Goal: Communication & Community: Answer question/provide support

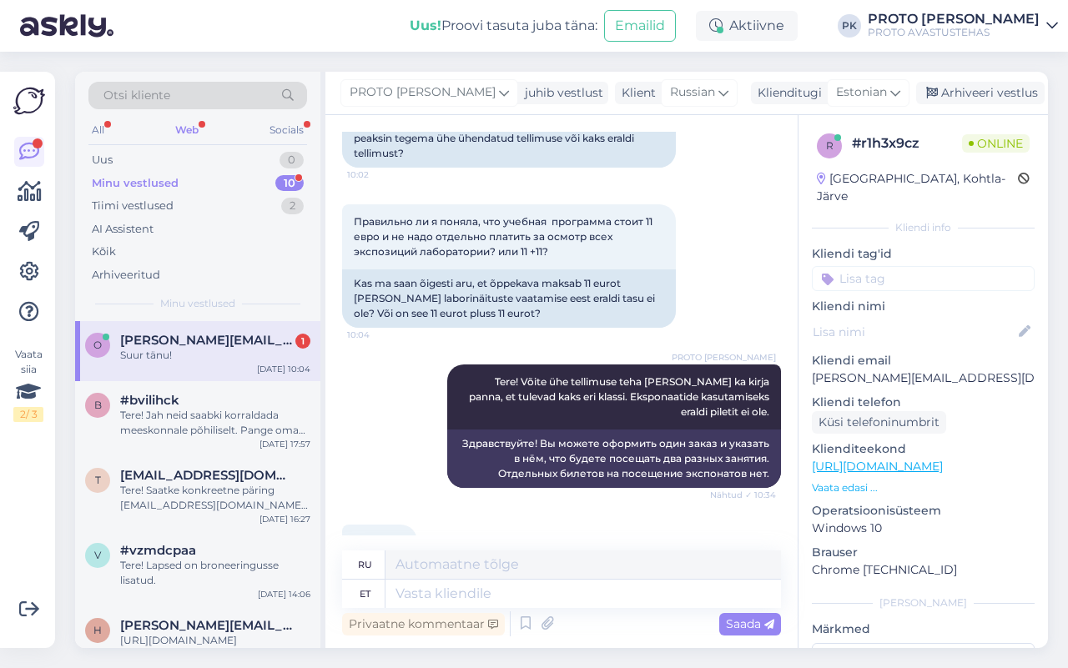
scroll to position [261, 0]
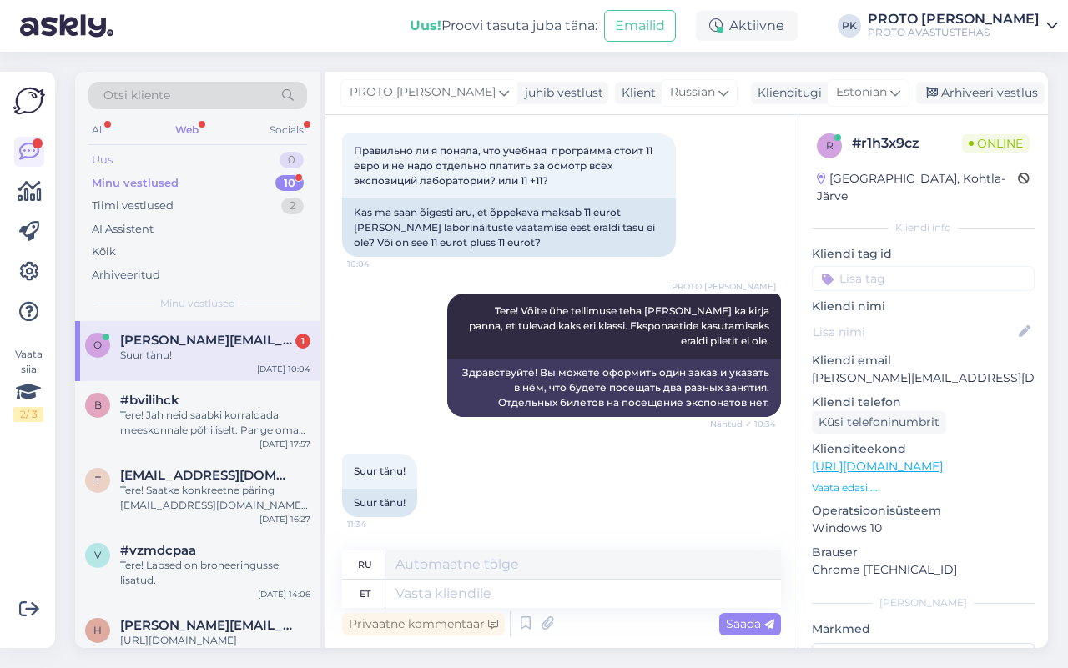
click at [97, 159] on div "Uus" at bounding box center [102, 160] width 21 height 17
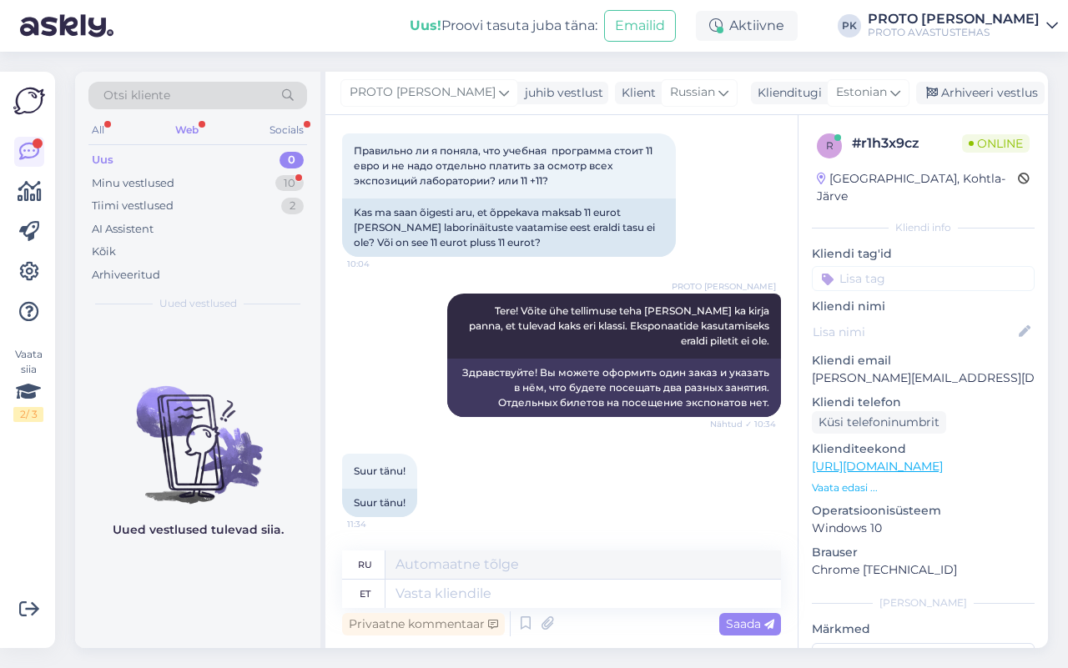
click at [196, 123] on div "Web" at bounding box center [187, 130] width 30 height 22
click at [104, 155] on div "Uus" at bounding box center [103, 160] width 22 height 17
click at [164, 176] on div "Minu vestlused" at bounding box center [133, 183] width 83 height 17
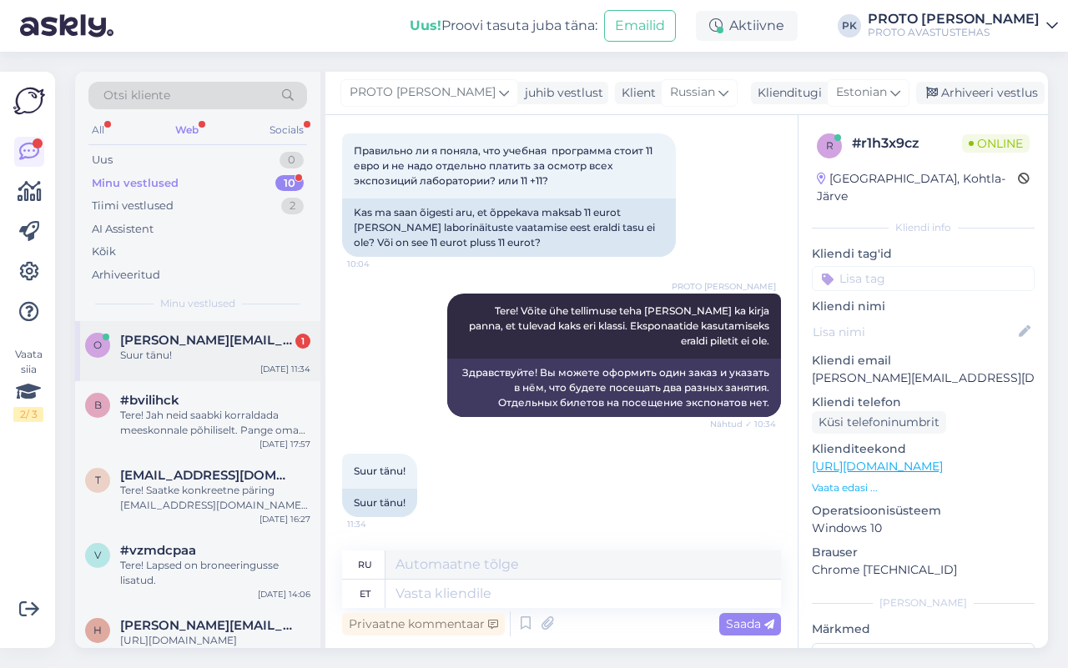
click at [155, 340] on span "[PERSON_NAME][EMAIL_ADDRESS][DOMAIN_NAME]" at bounding box center [207, 340] width 174 height 15
click at [88, 154] on div "Uus 0" at bounding box center [197, 160] width 219 height 23
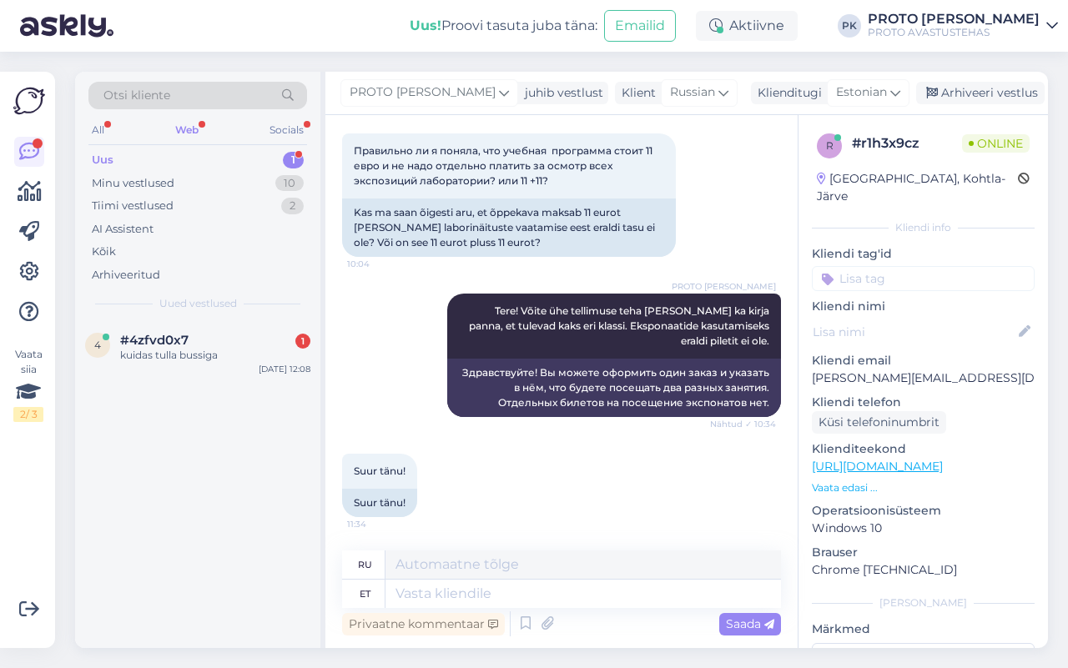
click at [102, 155] on div "Uus" at bounding box center [103, 160] width 22 height 17
click at [173, 348] on div "kuidas tulla bussiga" at bounding box center [215, 355] width 190 height 15
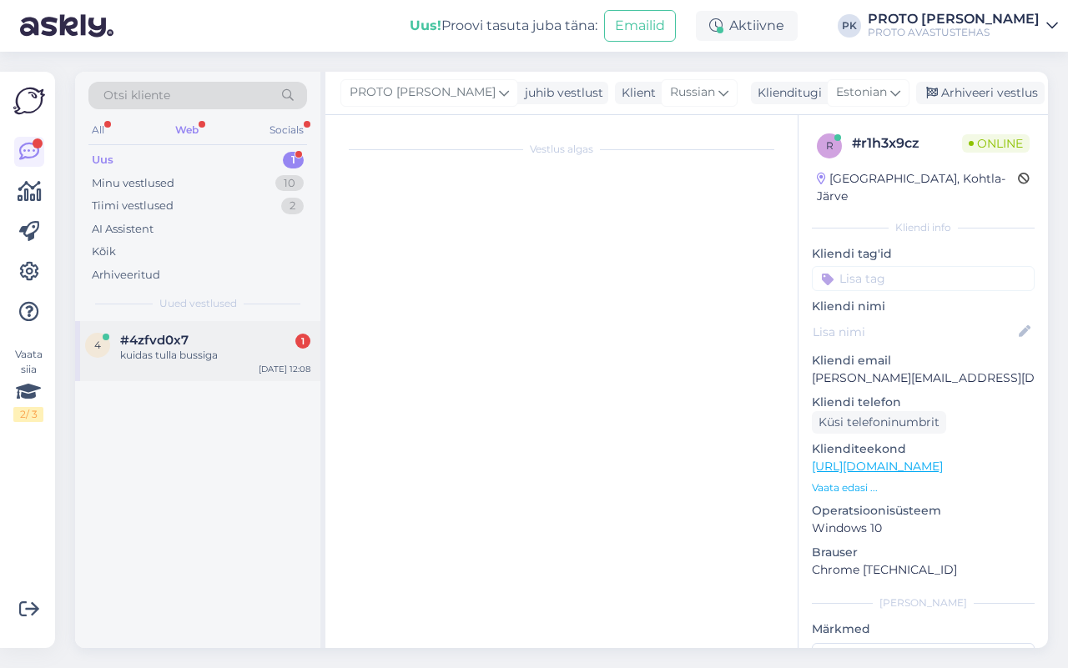
scroll to position [0, 0]
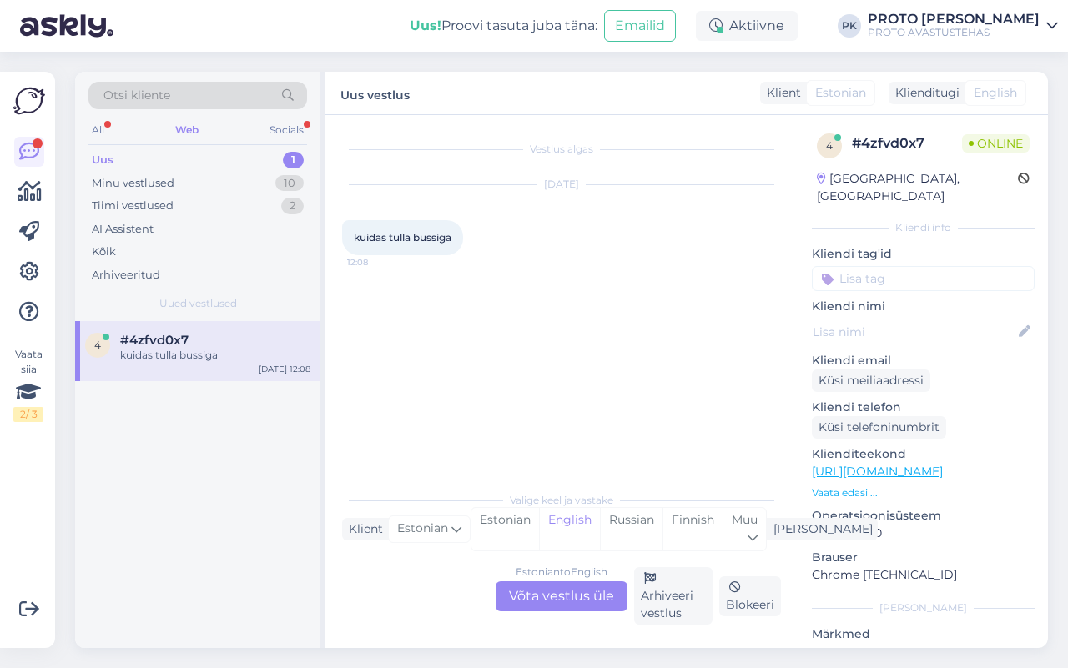
click at [511, 592] on div "Estonian to English Võta vestlus üle" at bounding box center [562, 597] width 132 height 30
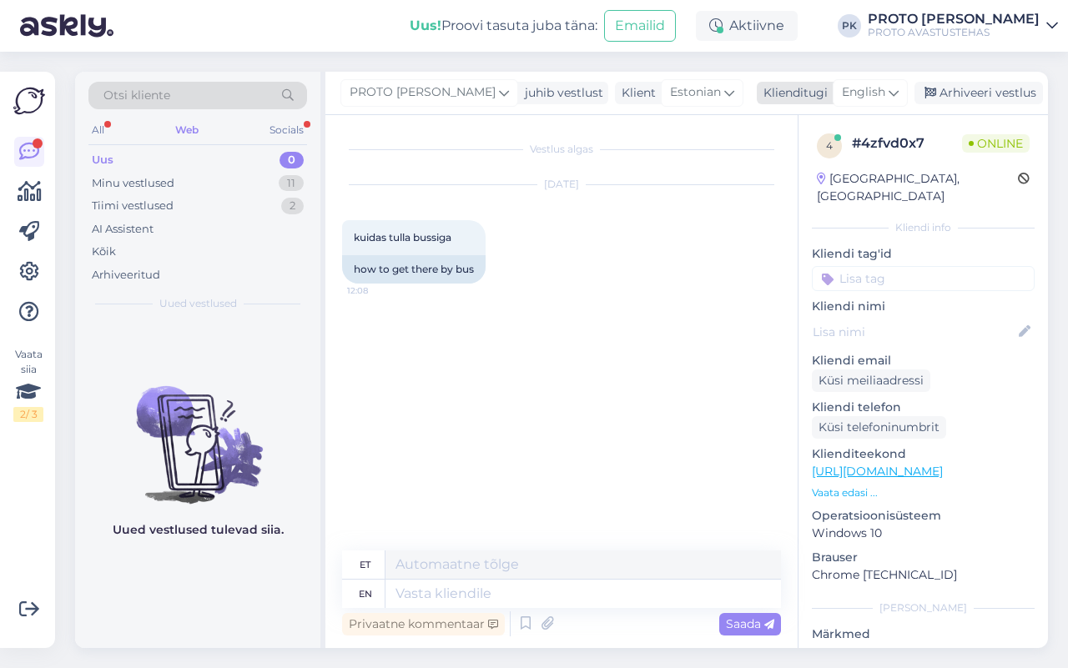
click at [889, 97] on icon at bounding box center [894, 92] width 10 height 18
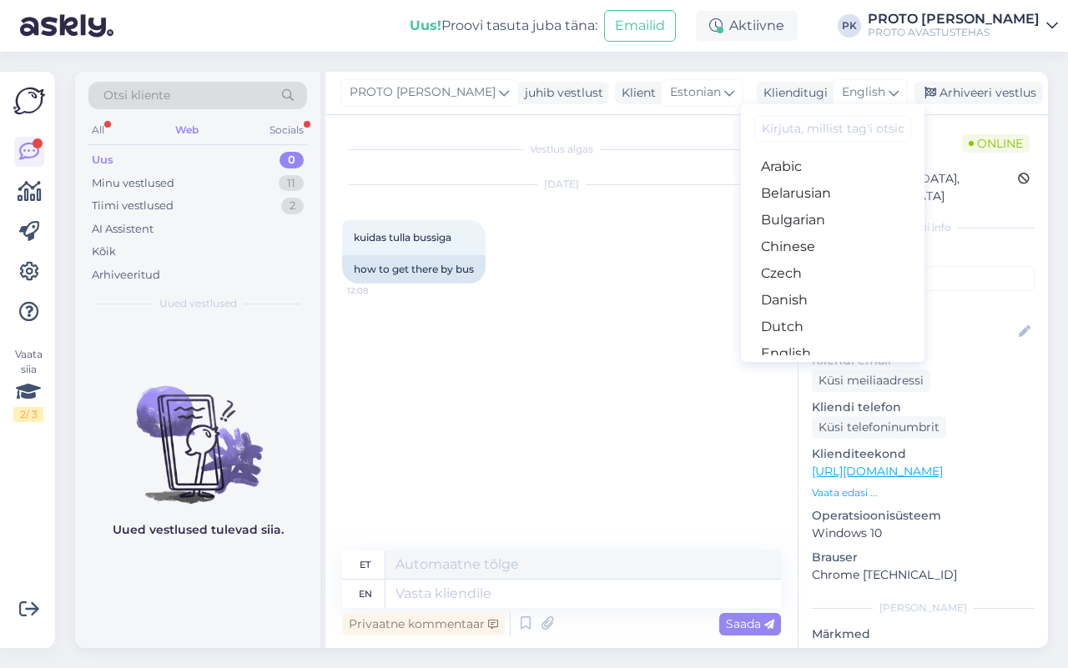
click at [805, 367] on link "Estonian" at bounding box center [833, 380] width 184 height 27
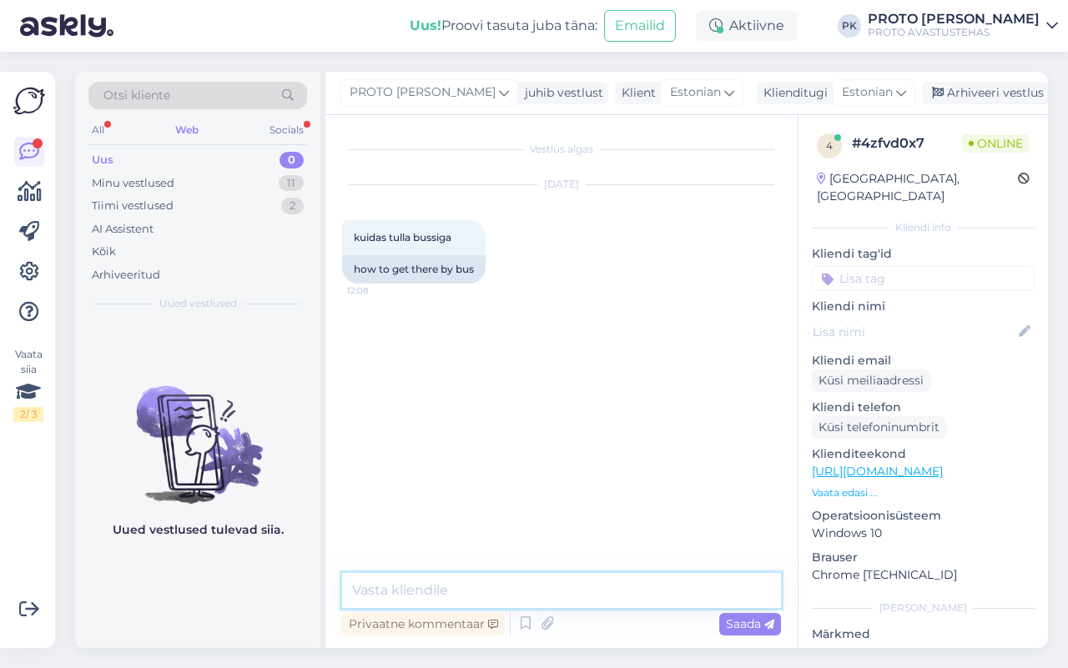
click at [390, 582] on textarea at bounding box center [561, 590] width 439 height 35
paste textarea "Ühistranspordiga: Noblessnerisse saab bussiga nr 73, peatus Noblessneri. Kohe v…"
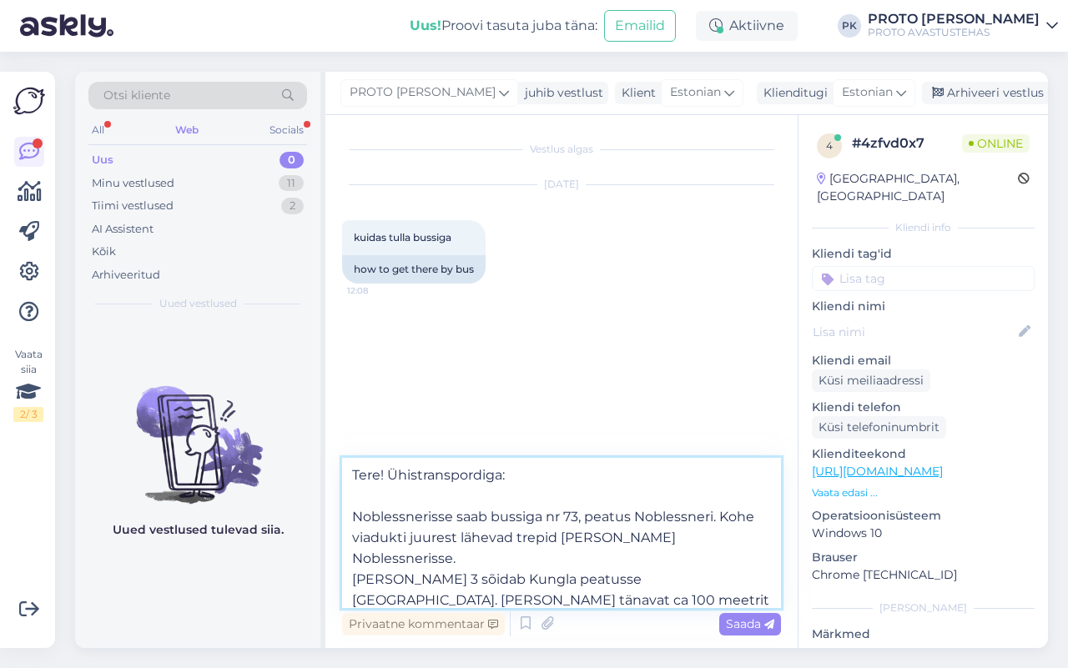
click at [384, 471] on textarea "Tere! Ühistranspordiga: Noblessnerisse saab bussiga nr 73, peatus Noblessneri. …" at bounding box center [561, 533] width 439 height 150
click at [522, 477] on textarea "Tere! Ühistranspordiga: Noblessnerisse saab bussiga nr 73, peatus Noblessneri. …" at bounding box center [561, 533] width 439 height 150
type textarea "Tere! Ühistranspordiga: Noblessnerisse saab bussiga nr 73, peatus Noblessneri. …"
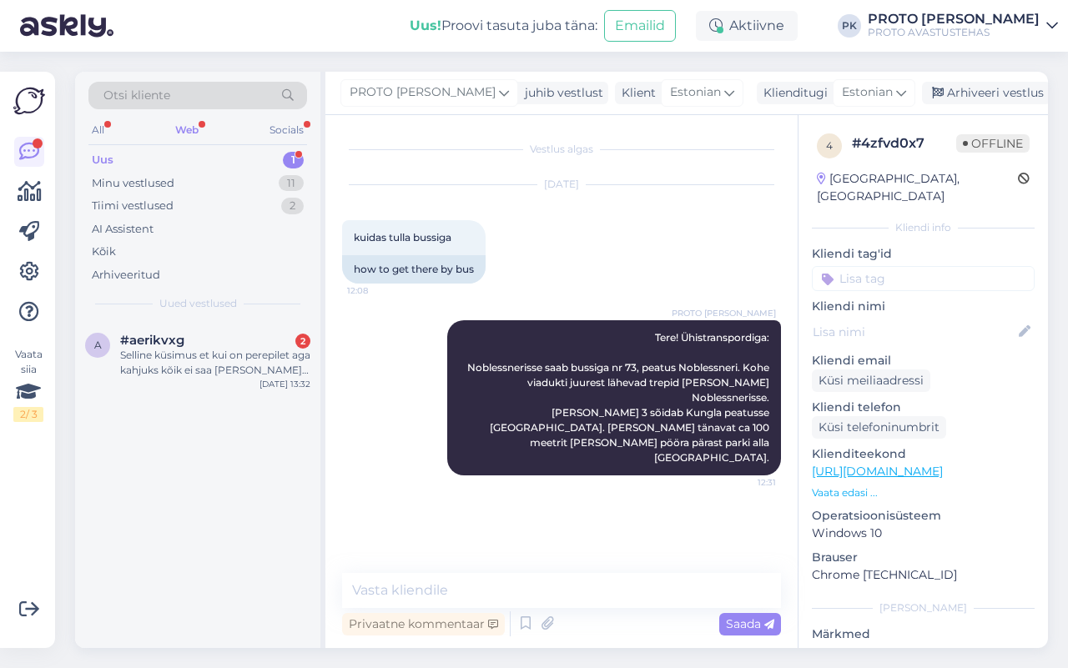
click at [111, 150] on div "Uus 1" at bounding box center [197, 160] width 219 height 23
click at [149, 348] on div "Selline küsimus et kui on perepilet aga kahjuks kõik ei saa [PERSON_NAME] [PERS…" at bounding box center [215, 363] width 190 height 30
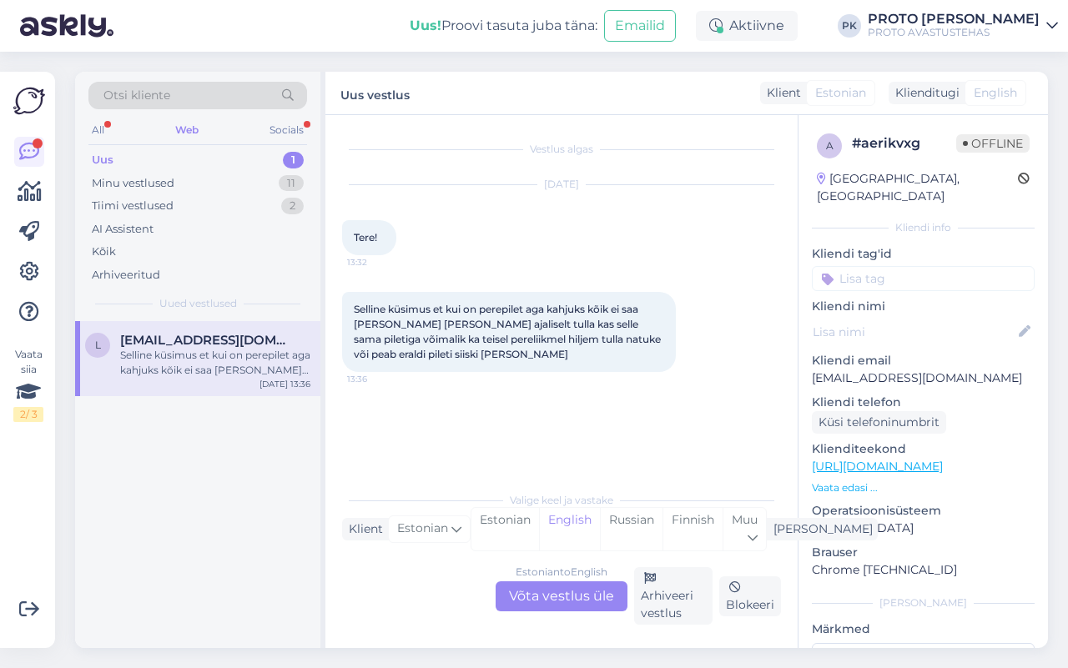
click at [578, 601] on div "Estonian to English Võta vestlus üle" at bounding box center [562, 597] width 132 height 30
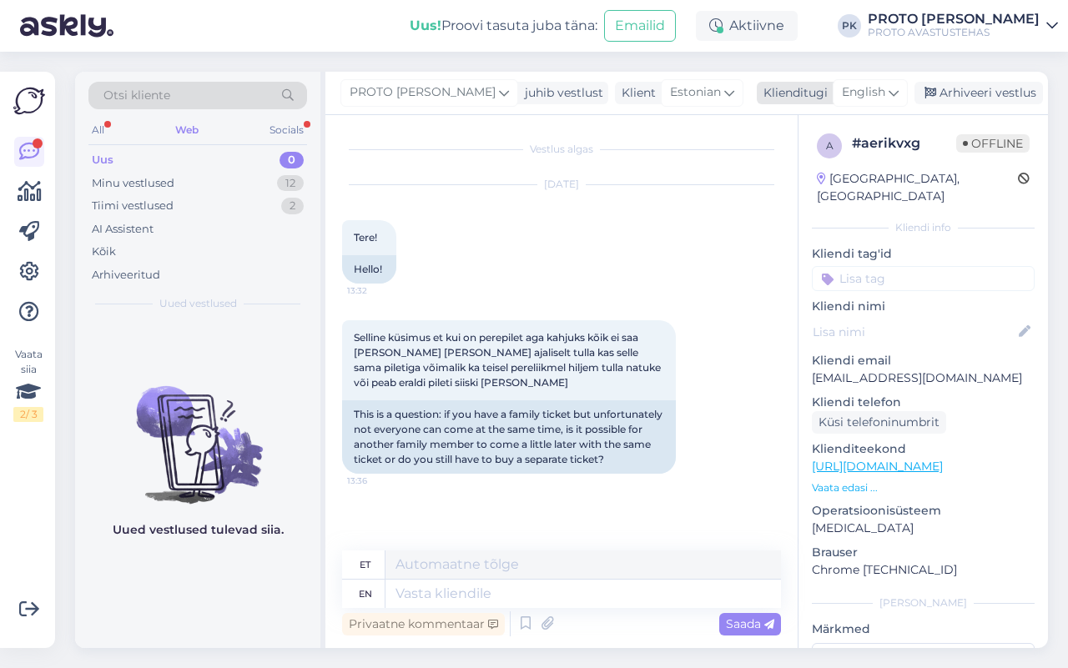
click at [874, 86] on span "English" at bounding box center [863, 92] width 43 height 18
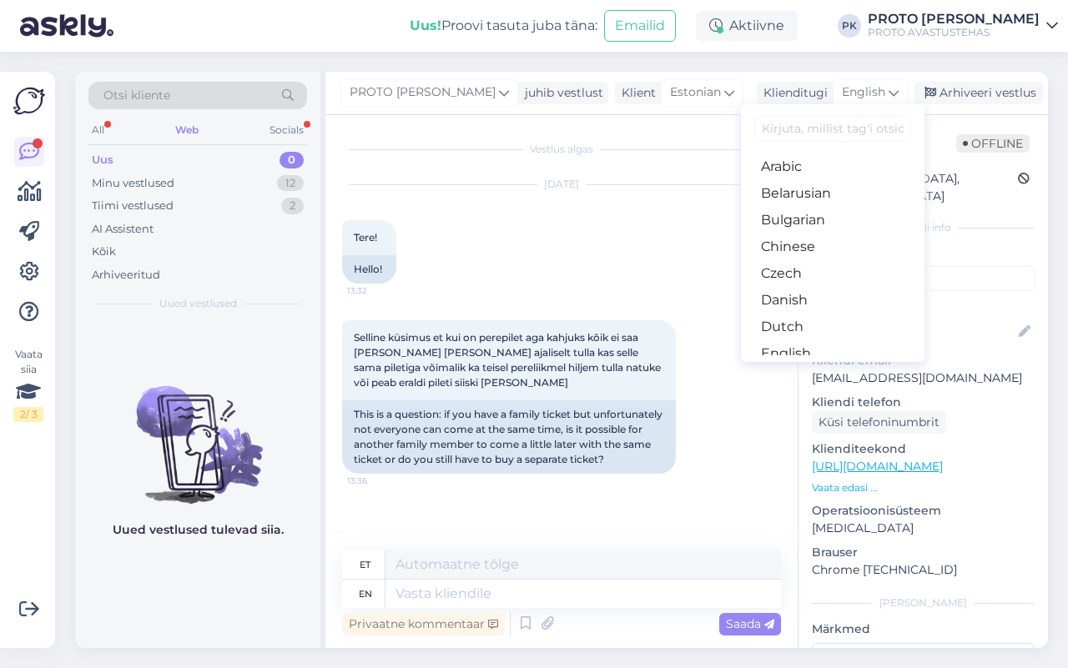
click at [801, 367] on link "Estonian" at bounding box center [833, 380] width 184 height 27
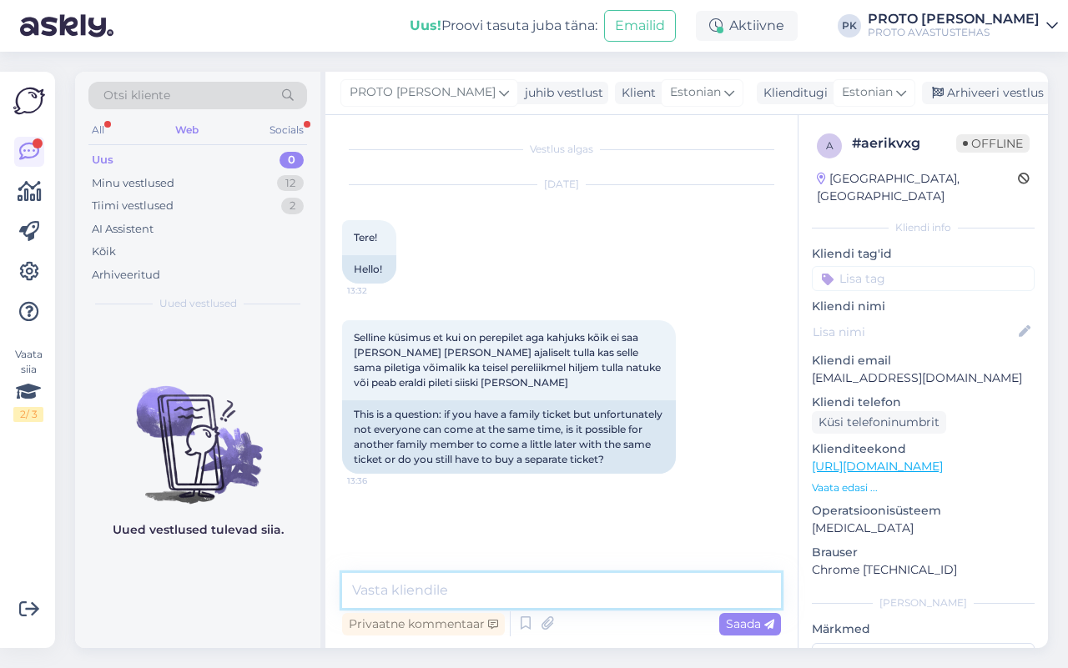
click at [403, 601] on textarea at bounding box center [561, 590] width 439 height 35
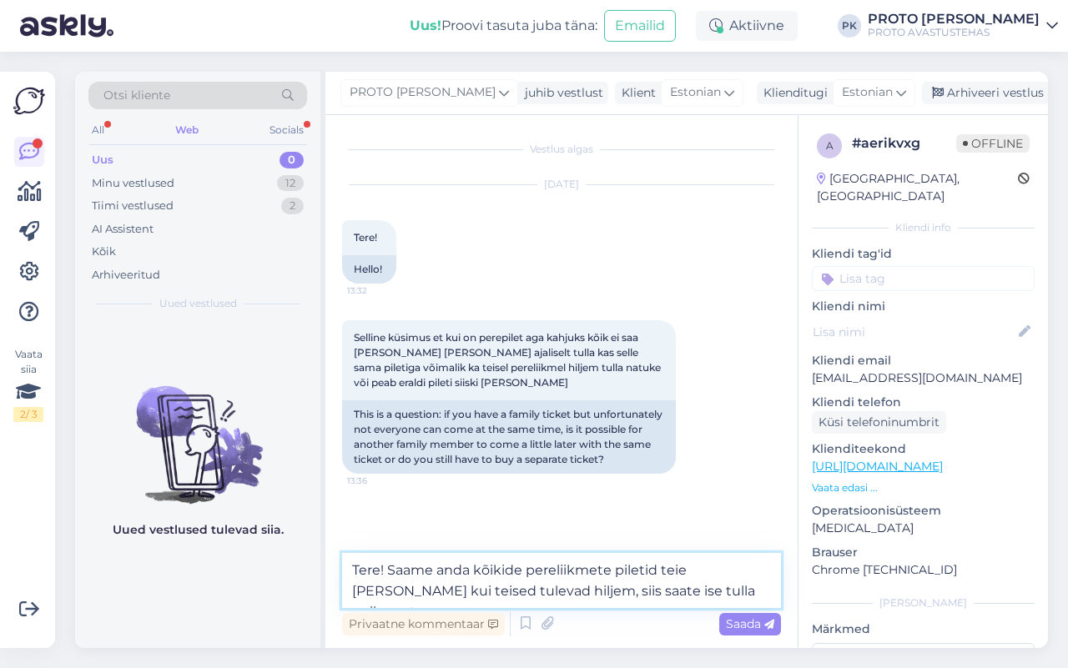
type textarea "Tere! Saame anda kõikide pereliikmete piletid teie [PERSON_NAME] kui teised tul…"
drag, startPoint x: 733, startPoint y: 598, endPoint x: 144, endPoint y: 511, distance: 594.6
click at [173, 521] on div "Otsi kliente All Web Socials Uus 0 Minu vestlused 12 Tiimi vestlused 2 AI Assis…" at bounding box center [561, 360] width 973 height 577
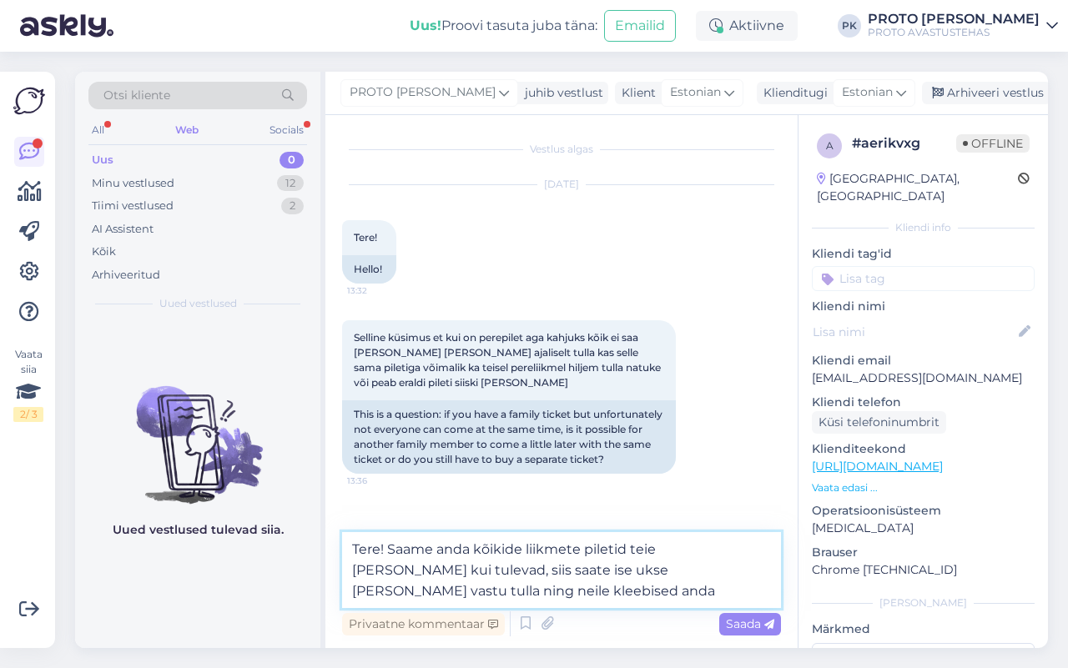
click at [601, 549] on textarea "Tere! Saame anda kõikide liikmete piletid teie [PERSON_NAME] kui tulevad, siis …" at bounding box center [561, 570] width 439 height 76
click at [768, 556] on textarea "Tere! Saame anda kõikide liikmete kleebised teie [PERSON_NAME] kui tulevad, sii…" at bounding box center [561, 570] width 439 height 76
type textarea "Tere! Saame anda kõikide liikmete kleebised teie [PERSON_NAME] kui nad tulevad,…"
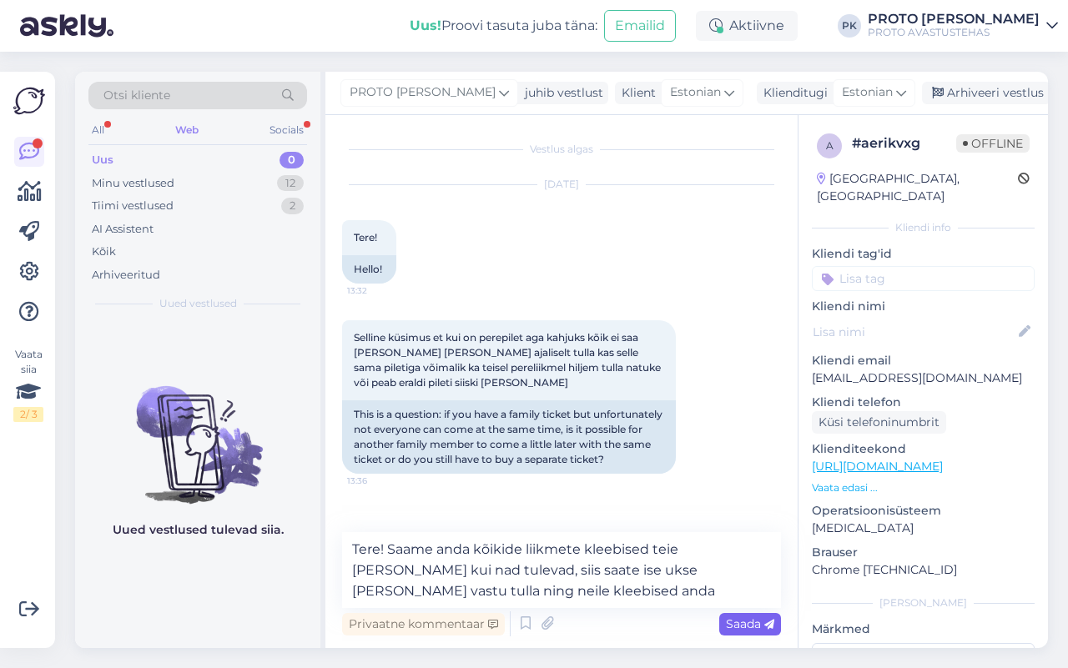
click at [745, 627] on span "Saada" at bounding box center [750, 624] width 48 height 15
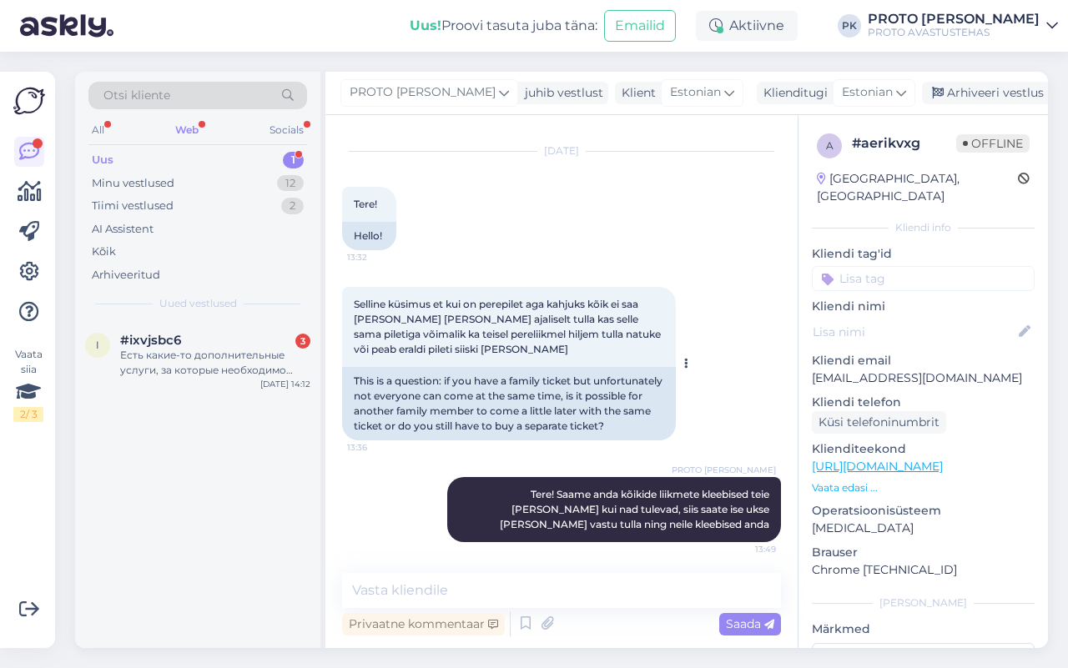
scroll to position [50, 0]
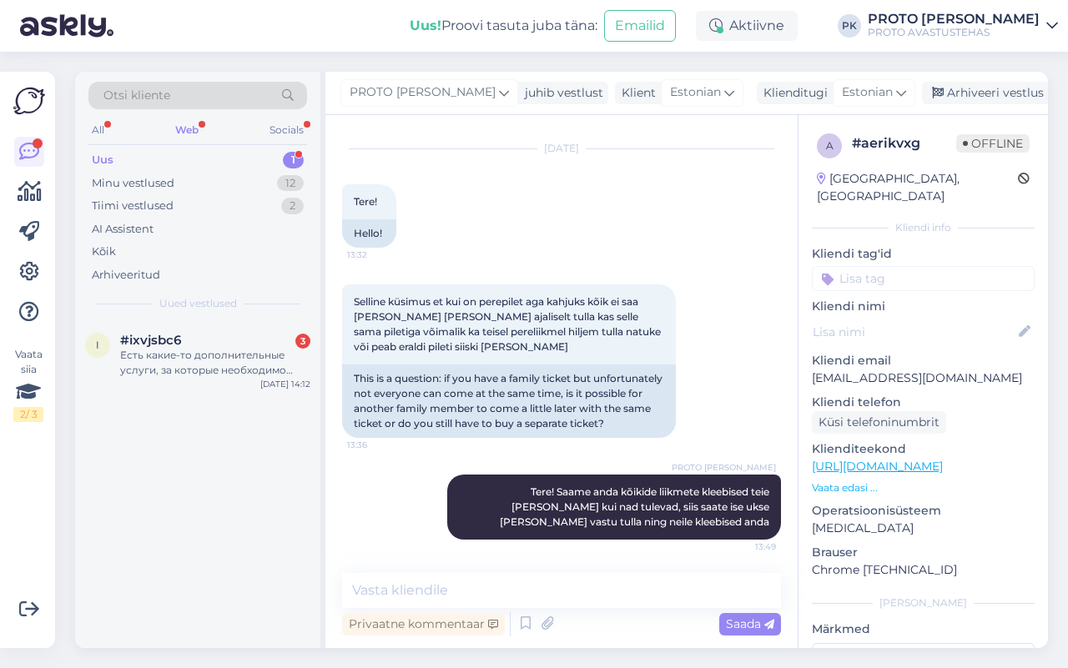
click at [169, 115] on div "Otsi kliente" at bounding box center [197, 101] width 219 height 38
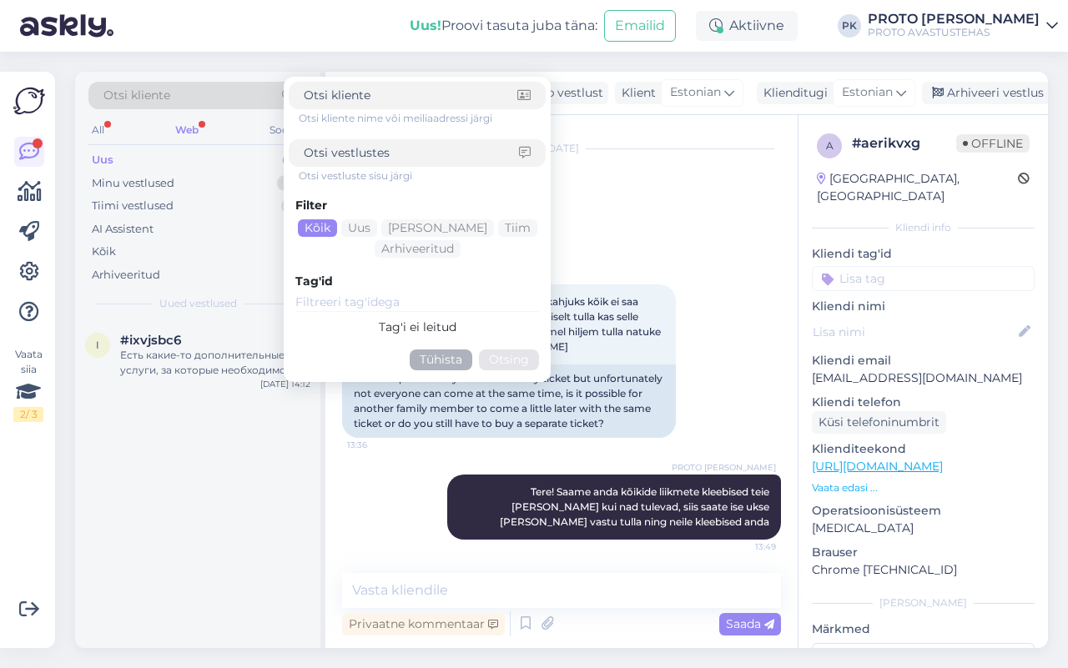
click at [185, 131] on div "Web" at bounding box center [187, 130] width 30 height 22
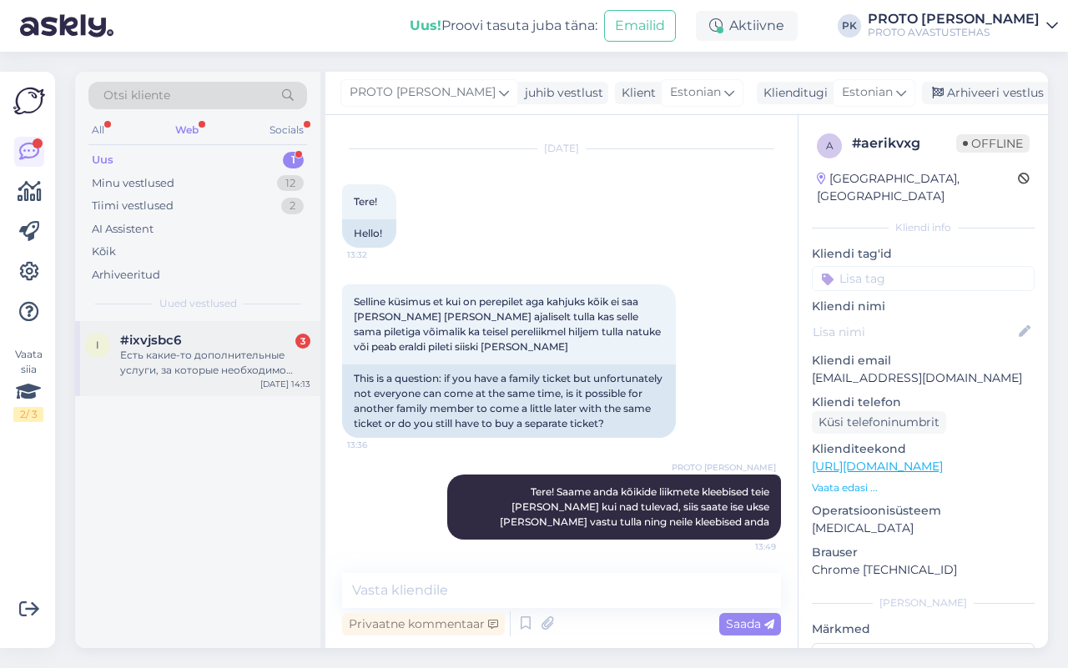
click at [185, 350] on div "Есть какие-то дополнительные услуги, за которые необходимо платить?" at bounding box center [215, 363] width 190 height 30
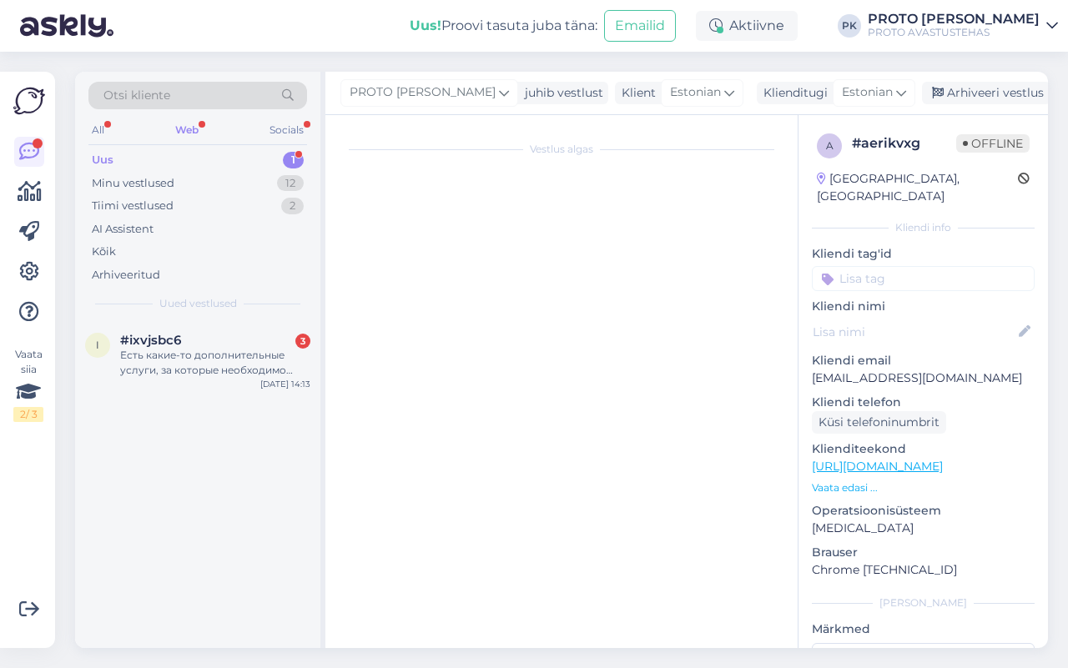
scroll to position [0, 0]
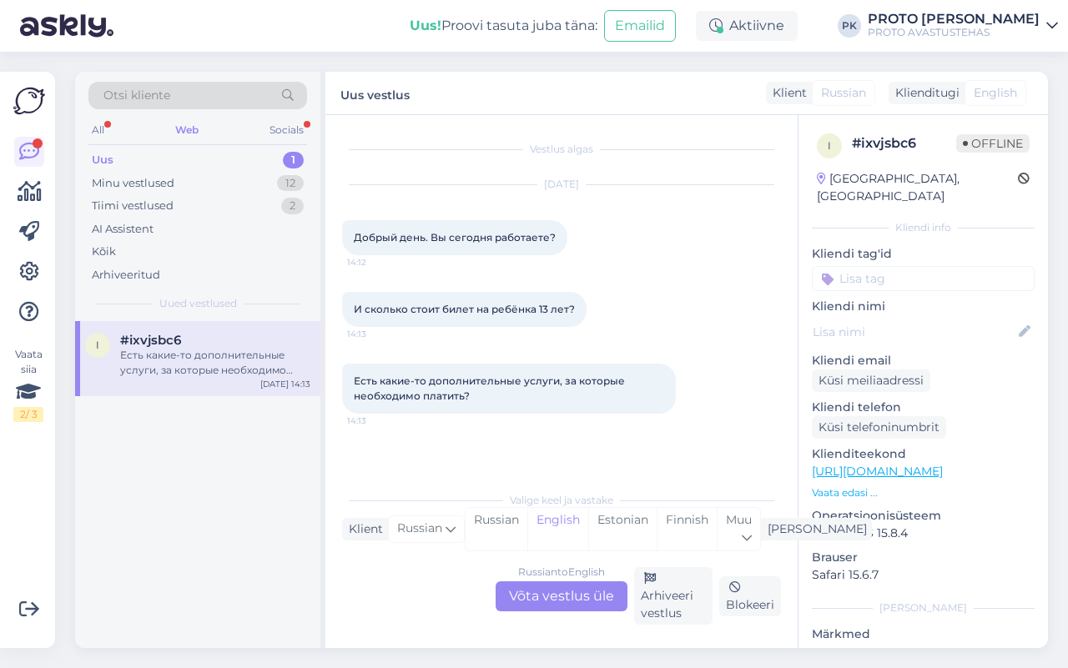
click at [577, 591] on div "Russian to English Võta vestlus üle" at bounding box center [562, 597] width 132 height 30
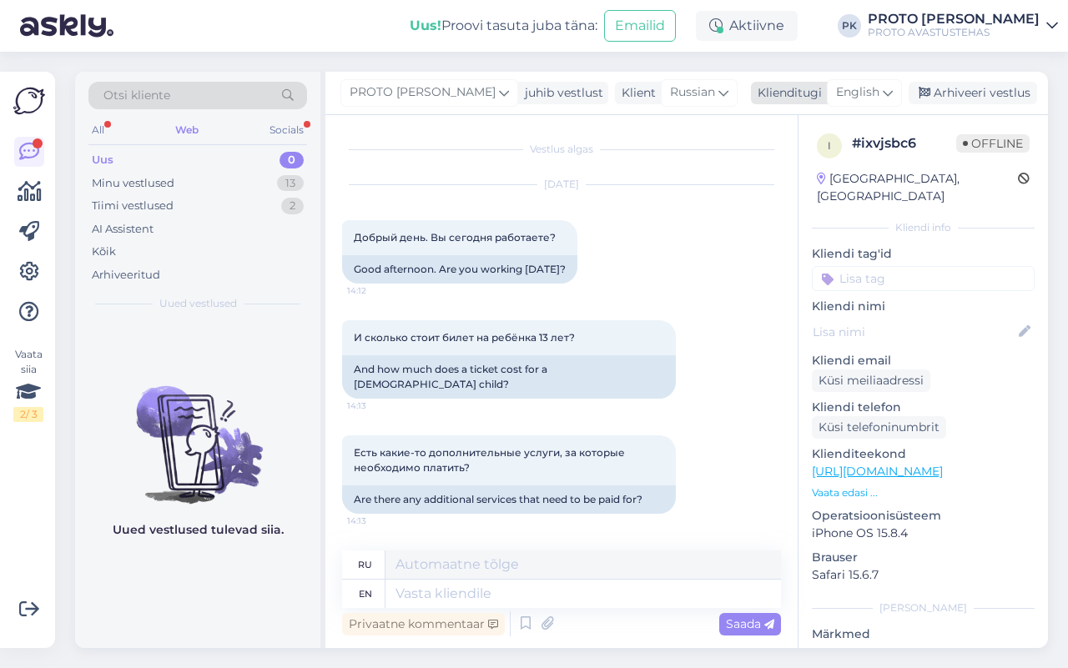
click at [865, 83] on span "English" at bounding box center [857, 92] width 43 height 18
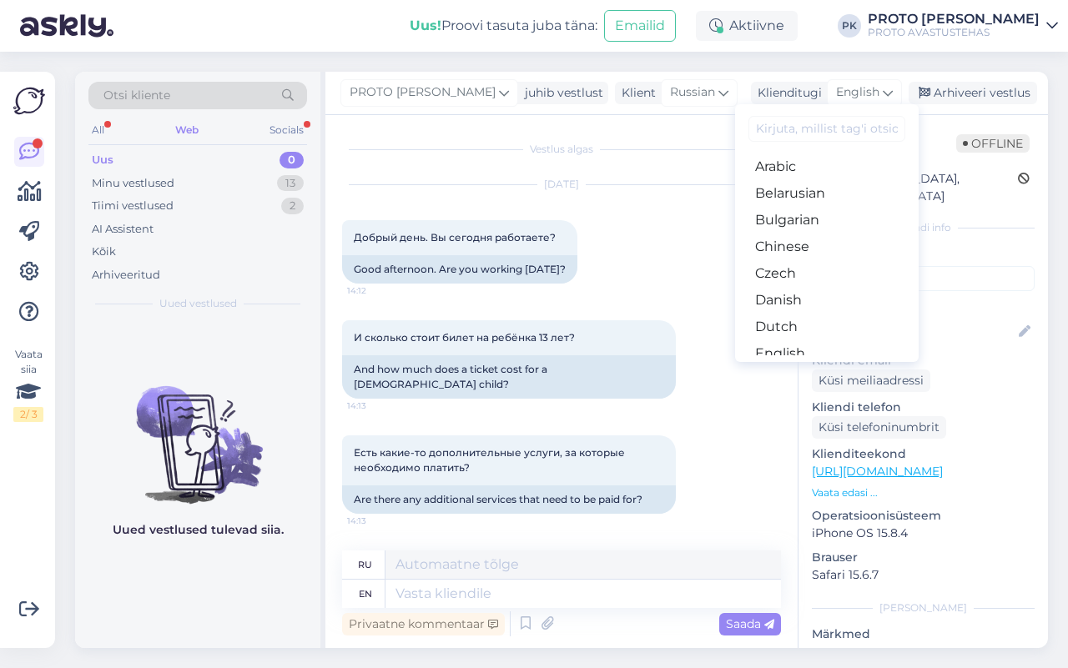
click at [815, 367] on link "Estonian" at bounding box center [827, 380] width 184 height 27
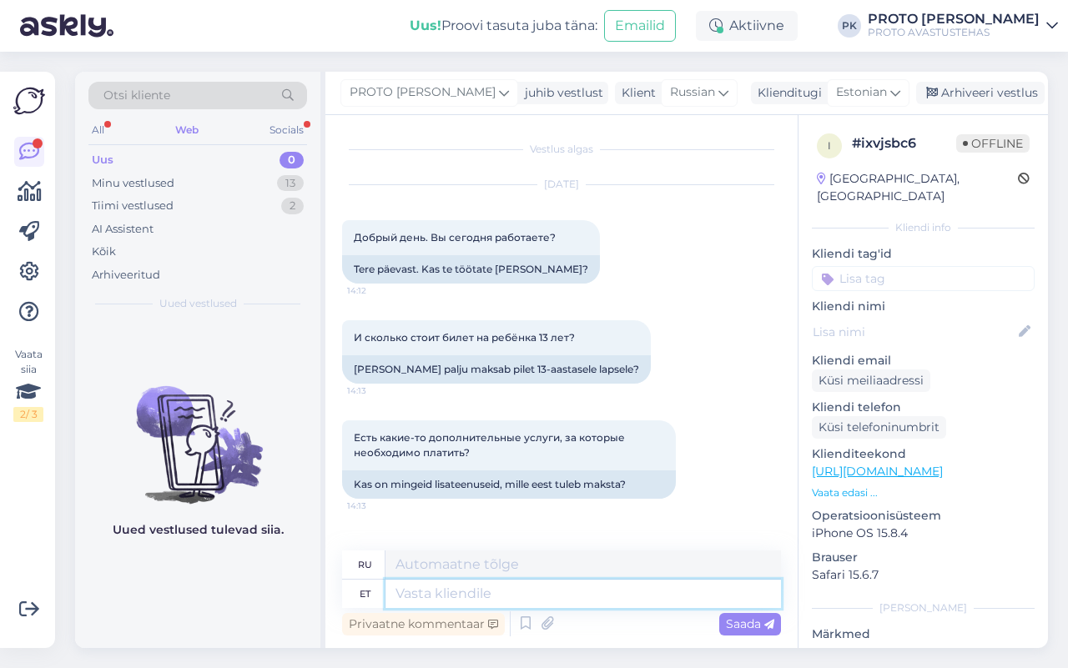
click at [526, 585] on textarea at bounding box center [582, 594] width 395 height 28
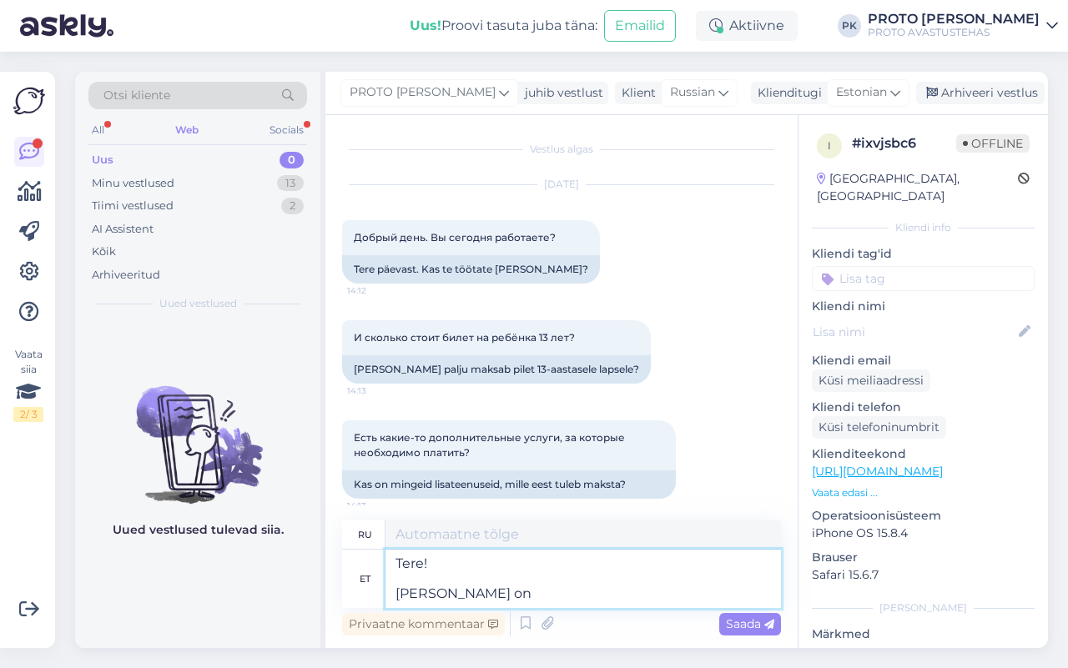
type textarea "Tere! [PERSON_NAME] on"
type textarea "Привет! Сегодня"
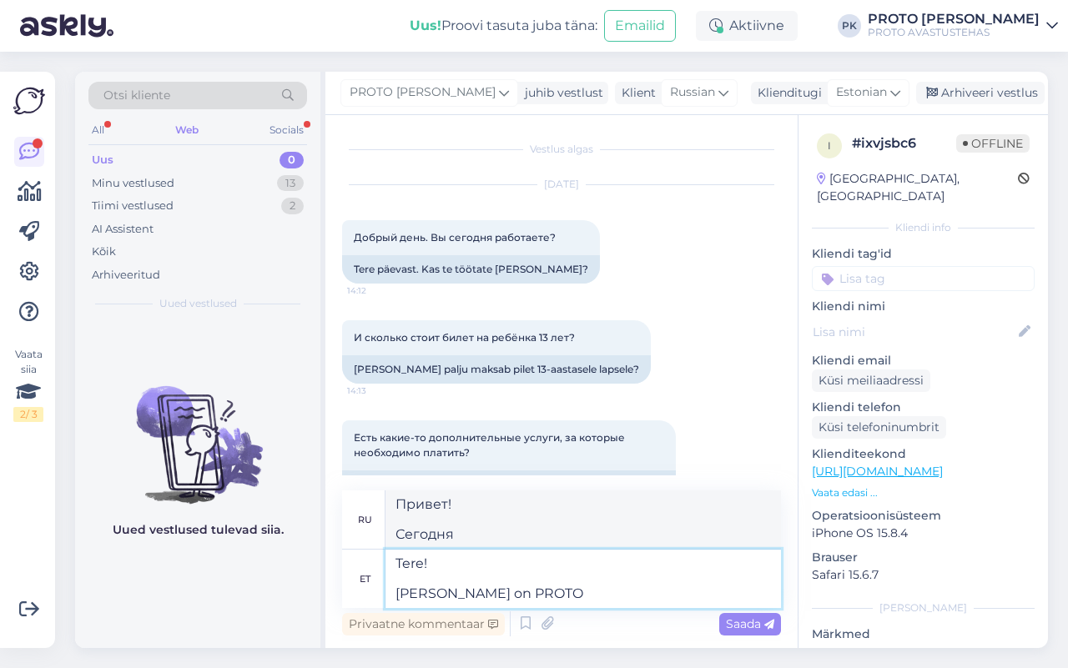
type textarea "Tere! [PERSON_NAME] on PROTO"
type textarea "Привет! Сегодня ПРОТО"
type textarea "Tere! [PERSON_NAME] on PROTO avastustehas aa"
type textarea "Привет! Сегодня — PROTO Discovery Factory."
type textarea "Tere! [PERSON_NAME] on PROTO avast"
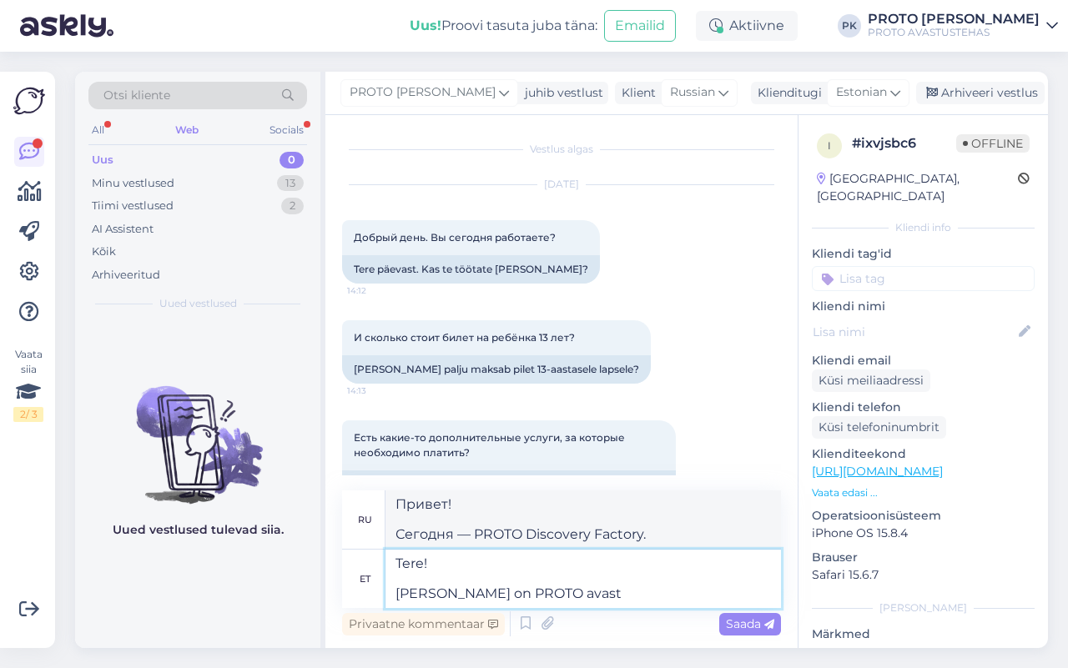
type textarea "Привет! Сегодня открытие PROTO"
type textarea "Tere! [PERSON_NAME] on PROTO avatud ku"
type textarea "Здравствуйте! PROTO сегодня открыт."
type textarea "Tere! [PERSON_NAME] on PROTO avatud kuni kel"
type textarea "Здравствуйте! Сегодня PROTO открыт до"
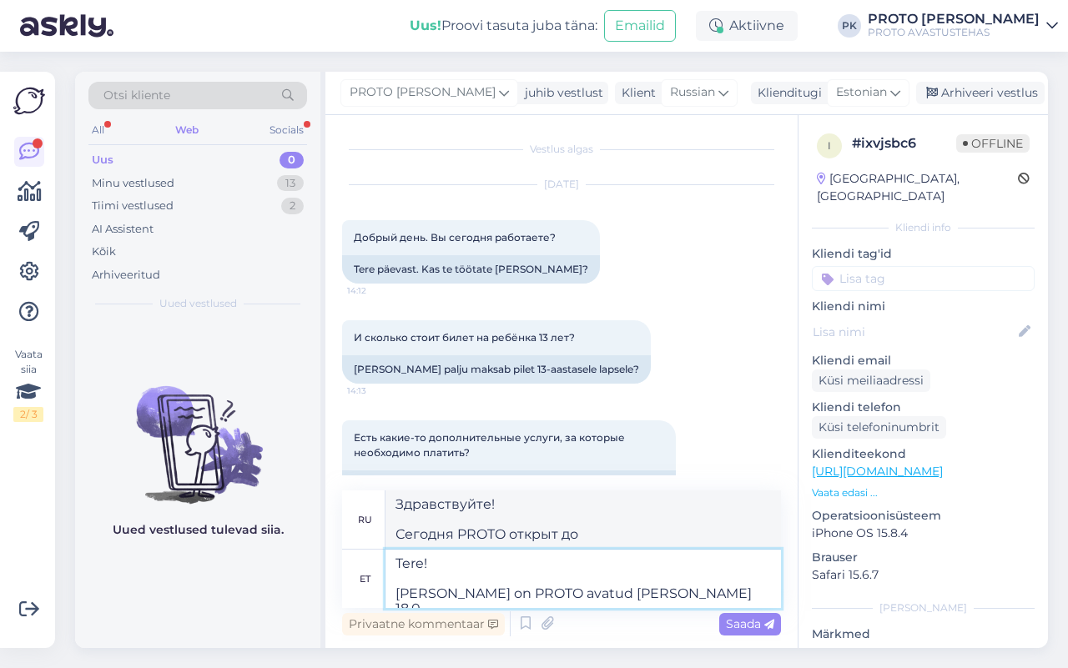
type textarea "Tere! [PERSON_NAME] on PROTO avatud [PERSON_NAME] 18.00"
type textarea "Здравствуйте! Сегодня PROTO работает до 18.00 ."
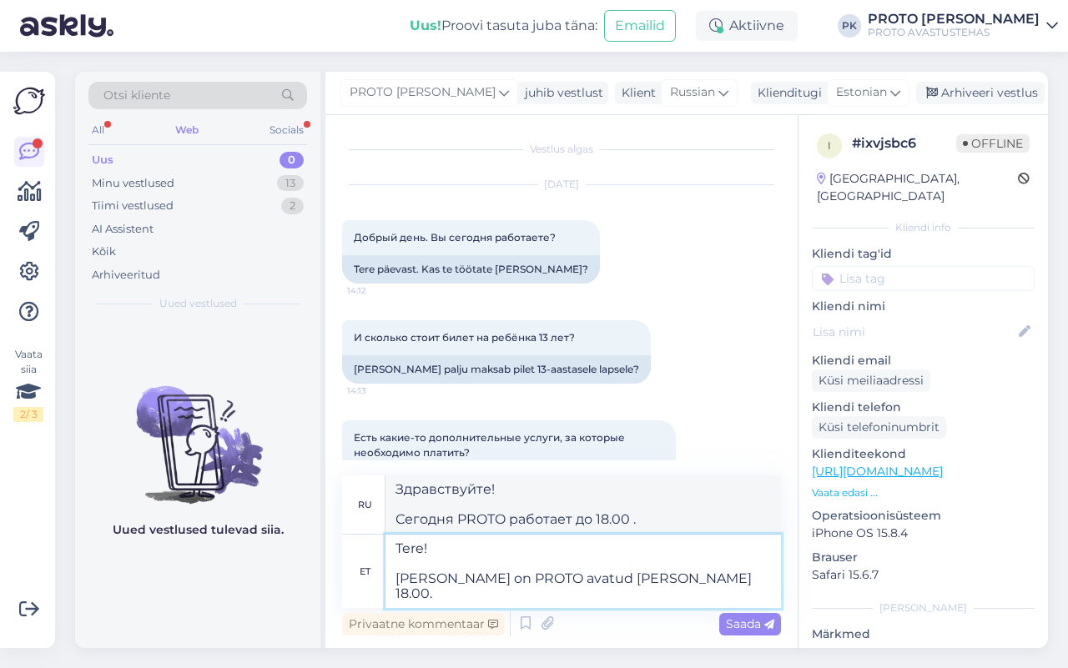
type textarea "Tere! [PERSON_NAME] on PROTO avatud [PERSON_NAME] 18.00. Õ"
type textarea "Здравствуйте! Сегодня PROTO работает до 18.00."
type textarea "Tere! [PERSON_NAME] on PROTO avatud [PERSON_NAME] 18.00. Õpi"
type textarea "Здравствуйте! Сегодня PROTO работает до 18.00. Узнать больше"
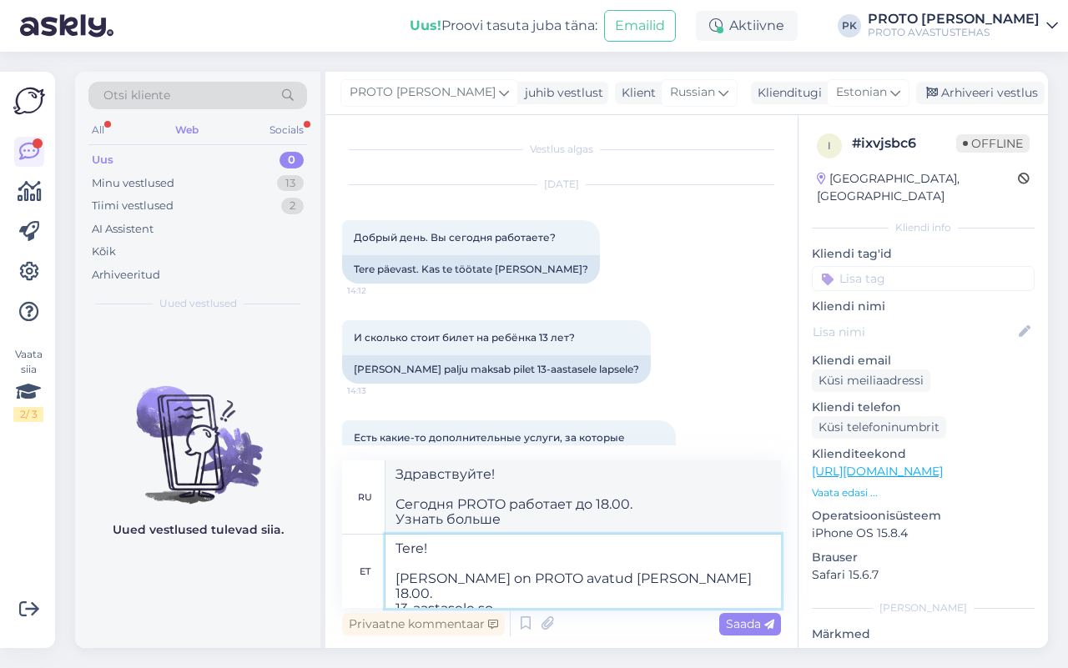
type textarea "Tere! [PERSON_NAME] on PROTO avatud [PERSON_NAME] 18.00. 13-aastasele sob"
type textarea "Здравствуйте! Сегодня PROTO работает до 18.00. Для 13-летних."
type textarea "Tere! [PERSON_NAME] on PROTO avatud [PERSON_NAME] 18.00. 13-aastasele sobib"
type textarea "Здравствуйте! Сегодня PROTO работает до 18.00. Подходит для 13-летних."
type textarea "Tere! [PERSON_NAME] on PROTO avatud [PERSON_NAME] 18.00. 13-aastasele"
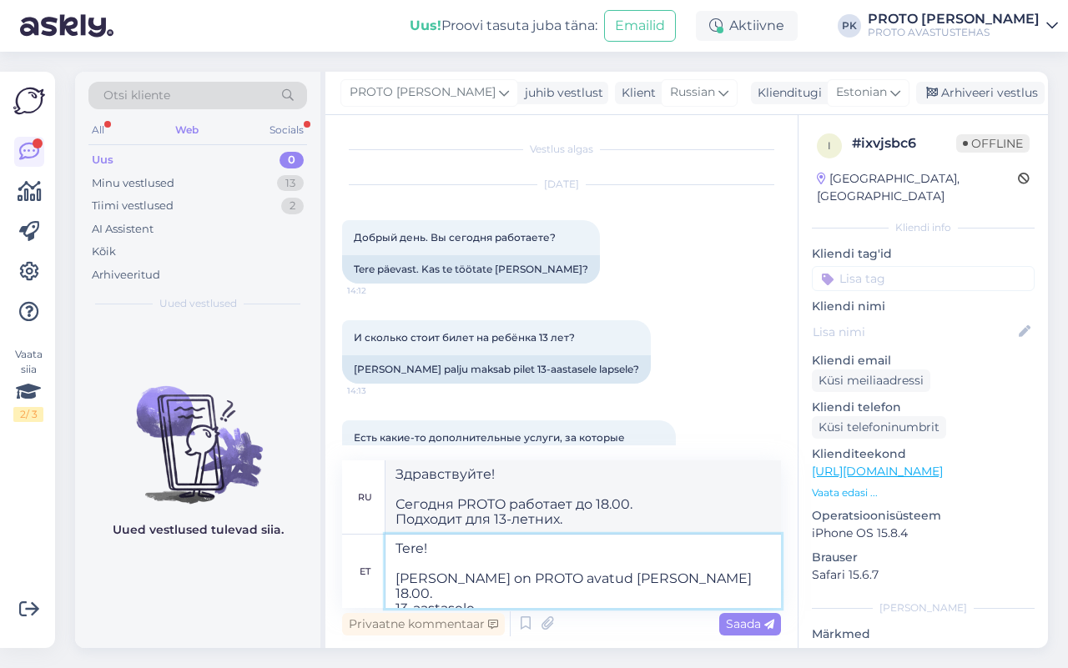
type textarea "Здравствуйте! Сегодня PROTO работает до 18.00. Для 13-летних."
type textarea "Tere! [PERSON_NAME] on PROTO avatud [PERSON_NAME] 18.00. 13-aastasele on m"
type textarea "Здравствуйте! Сегодня PROTO работает до 18.00. Для 13-летних,"
type textarea "Tere! [PERSON_NAME] on PROTO avatud [PERSON_NAME] 18.00. 13-aastasele on mõe"
type textarea "Здравствуйте! Сегодня PROTO работает до 18.00. Для 13-летнего подростка это м"
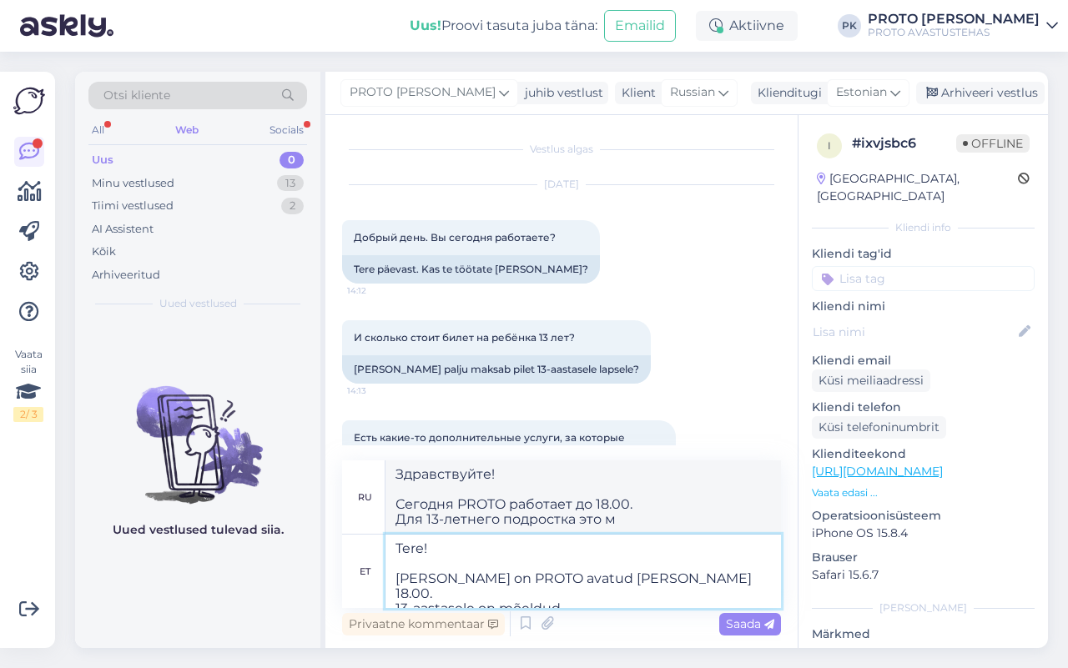
type textarea "Tere! [PERSON_NAME] on PROTO avatud [PERSON_NAME] 18.00. 13-aastasele on mõeldud"
type textarea "Здравствуйте! Сегодня PROTO работает до 18.00. Для 13-летних."
type textarea "Tere! [PERSON_NAME] on PROTO avatud [PERSON_NAME] 18.00. 13-aastasele on mõeldu…"
type textarea "Здравствуйте! Сегодня PROTO работает до 18.00. Студенческий билет доступен для …"
type textarea "Tere! [PERSON_NAME] on PROTO avatud [PERSON_NAME] 18.00. 13-aastasele on mõeldu…"
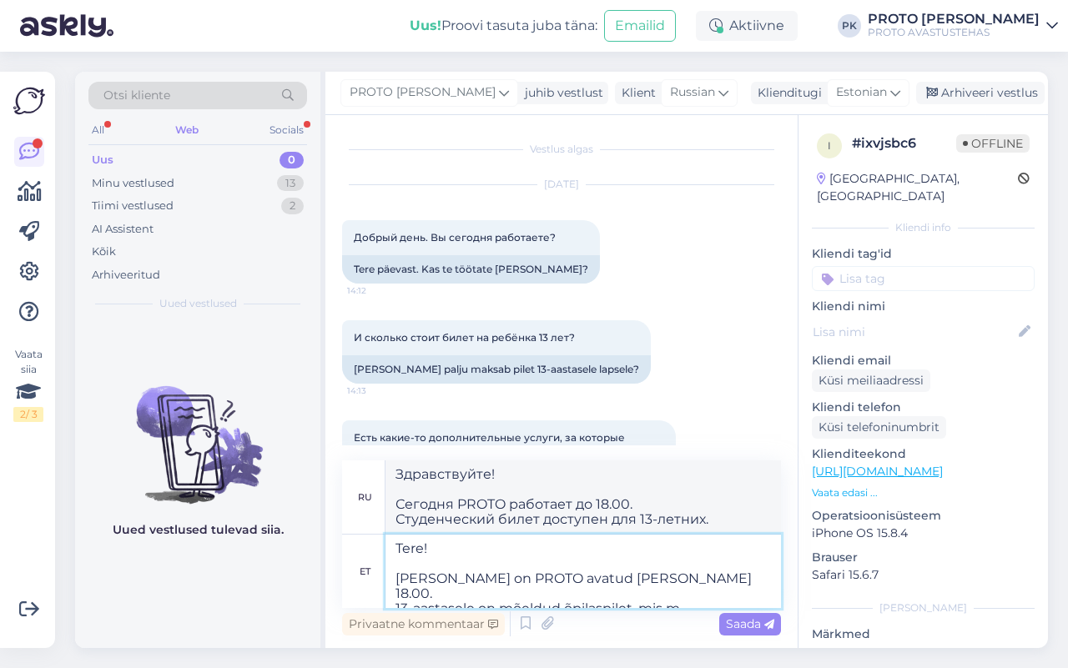
type textarea "Здравствуйте! Сегодня PROTO работает до 18.00. Для 13-летних детей действует ст…"
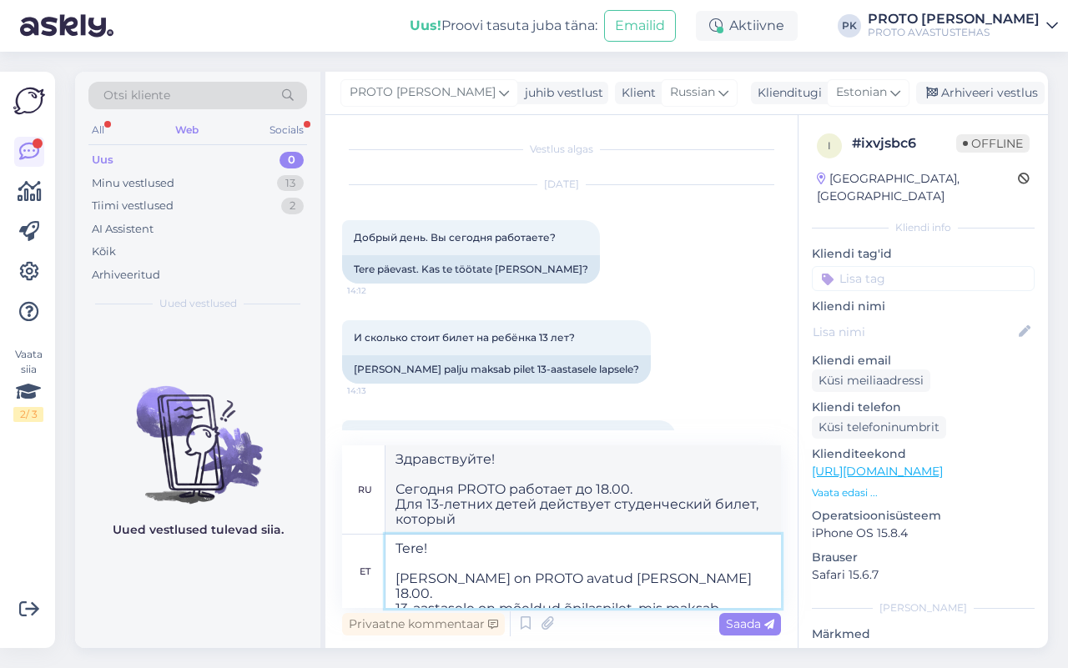
type textarea "Tere! [PERSON_NAME] on PROTO avatud [PERSON_NAME] 18.00. 13-aastasele on mõeldu…"
type textarea "Здравствуйте! Сегодня PROTO работает до 18.00. Есть студенческий билет для 13-л…"
type textarea "Tere! [PERSON_NAME] on PROTO avatud [PERSON_NAME] 18.00. 13-aastasele on mõeldu…"
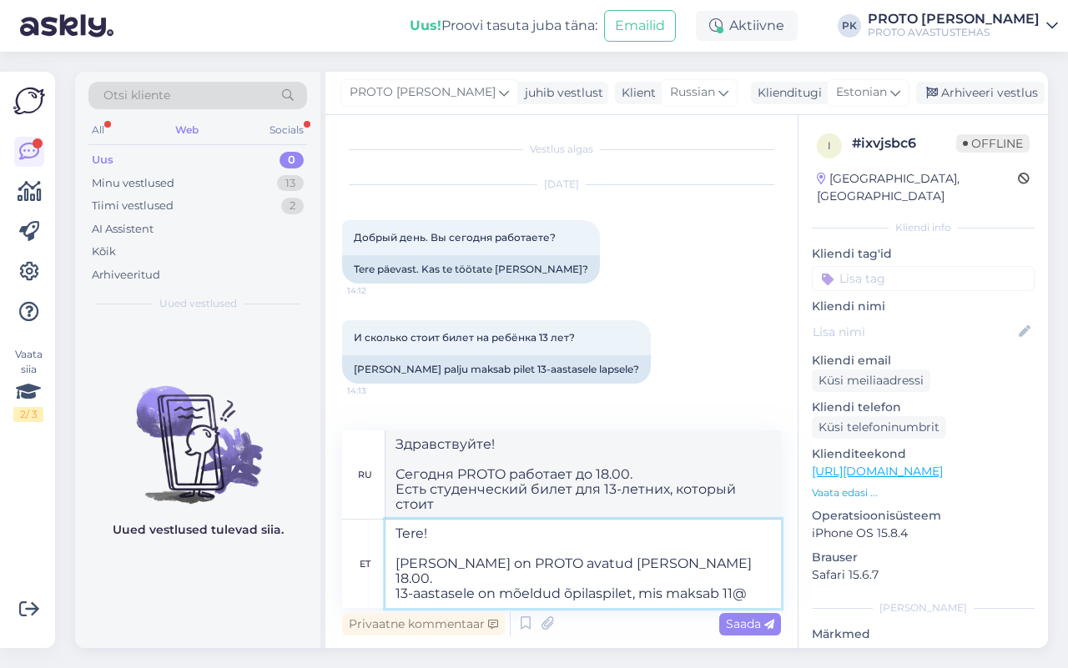
type textarea "Здравствуйте! Сегодня PROTO работает до 18.00. Есть студенческий билет для 13-л…"
type textarea "Tere! [PERSON_NAME] on PROTO avatud [PERSON_NAME] 18.00. 13-aastasele on mõeldu…"
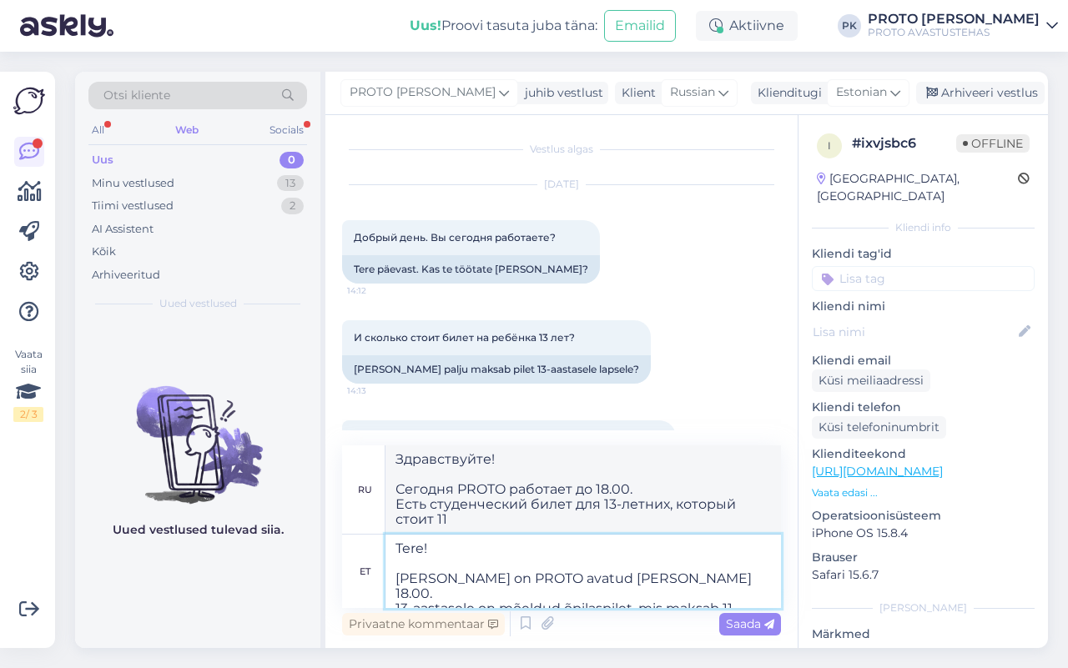
type textarea "Здравствуйте! Сегодня PROTO работает до 18.00. Для 13-летних есть студенческий …"
type textarea "Tere! [PERSON_NAME] on PROTO avatud [PERSON_NAME] 18.00. 13-aastasele on mõeldu…"
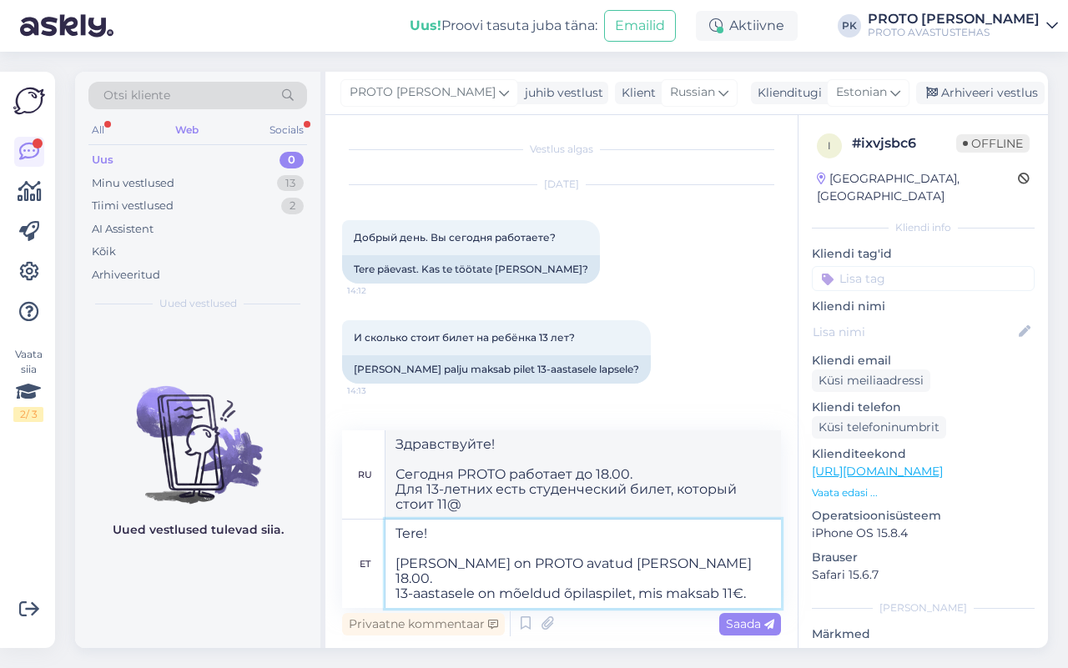
type textarea "Здравствуйте! Сегодня PROTO работает до 18.00. Для 13-летних есть студенческий …"
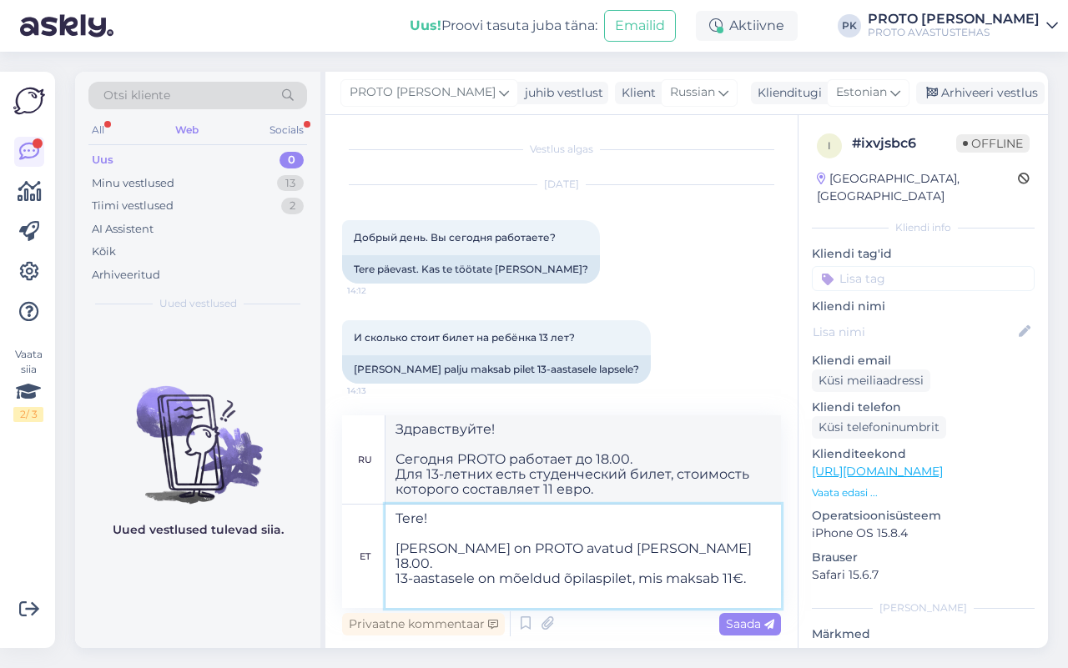
scroll to position [115, 0]
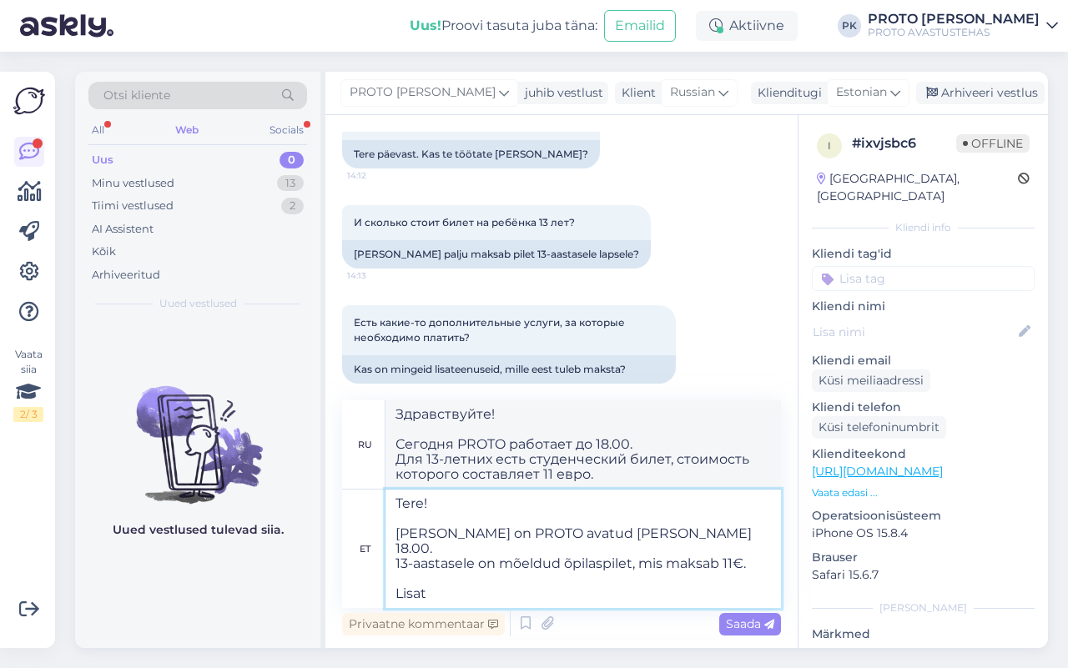
type textarea "Tere! [PERSON_NAME] on PROTO avatud [PERSON_NAME] 18.00. 13-aastasele on mõeldu…"
type textarea "Здравствуйте! Сегодня PROTO работает до 18.00. Есть студенческий билет для 13-л…"
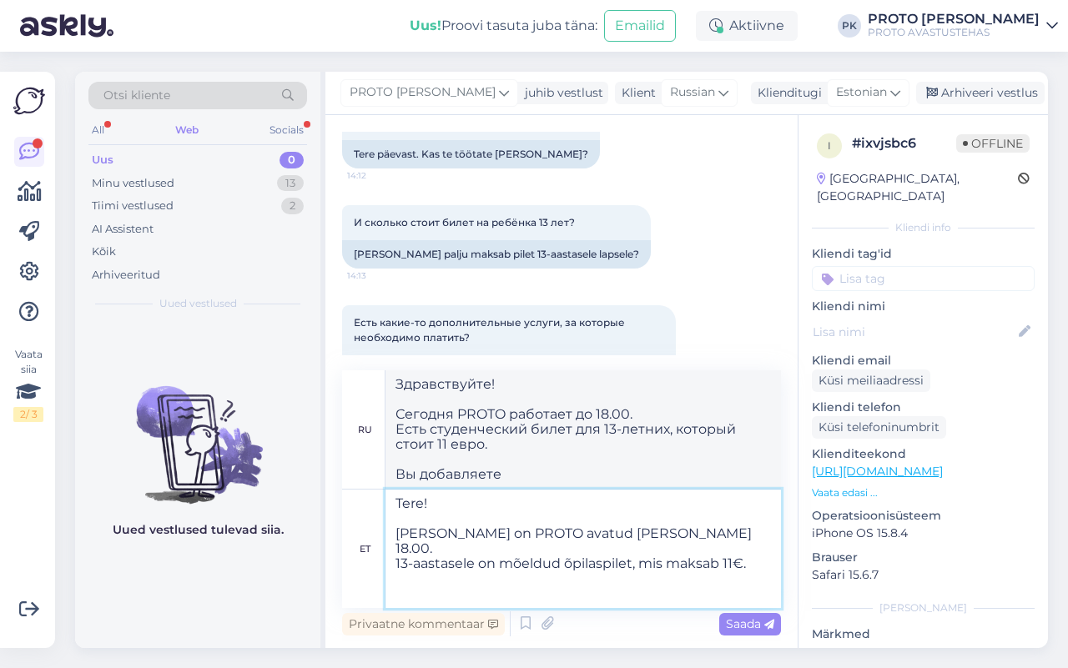
type textarea "Tere! [PERSON_NAME] on PROTO avatud [PERSON_NAME] 18.00. 13-aastasele on mõeldu…"
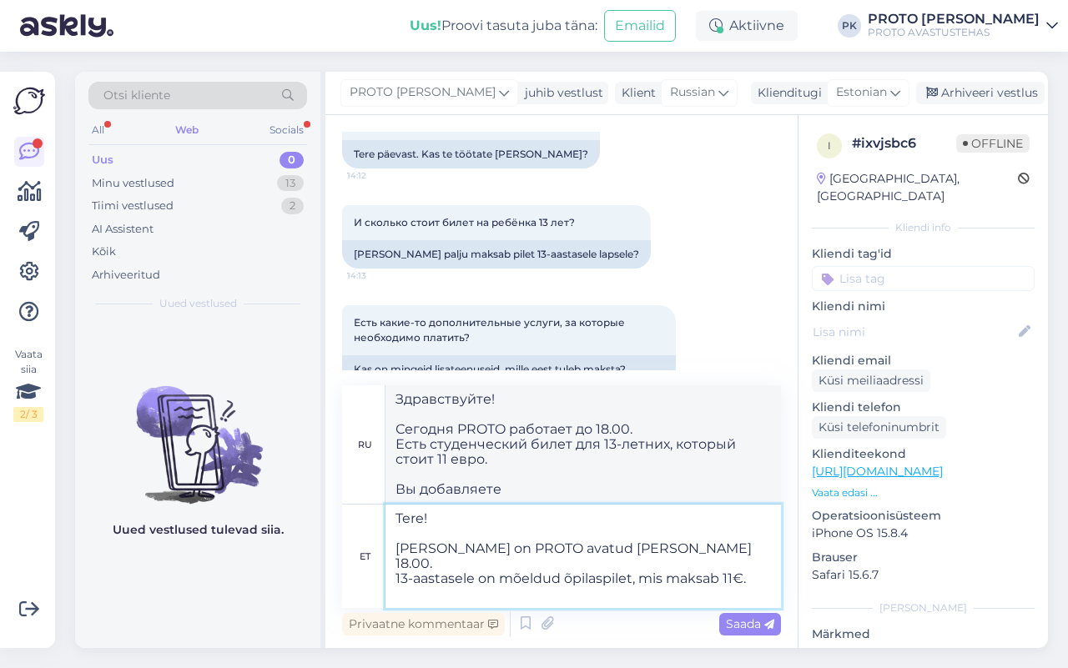
type textarea "Здравствуйте! Сегодня PROTO работает до 18.00. Для 13-летних есть студенческий …"
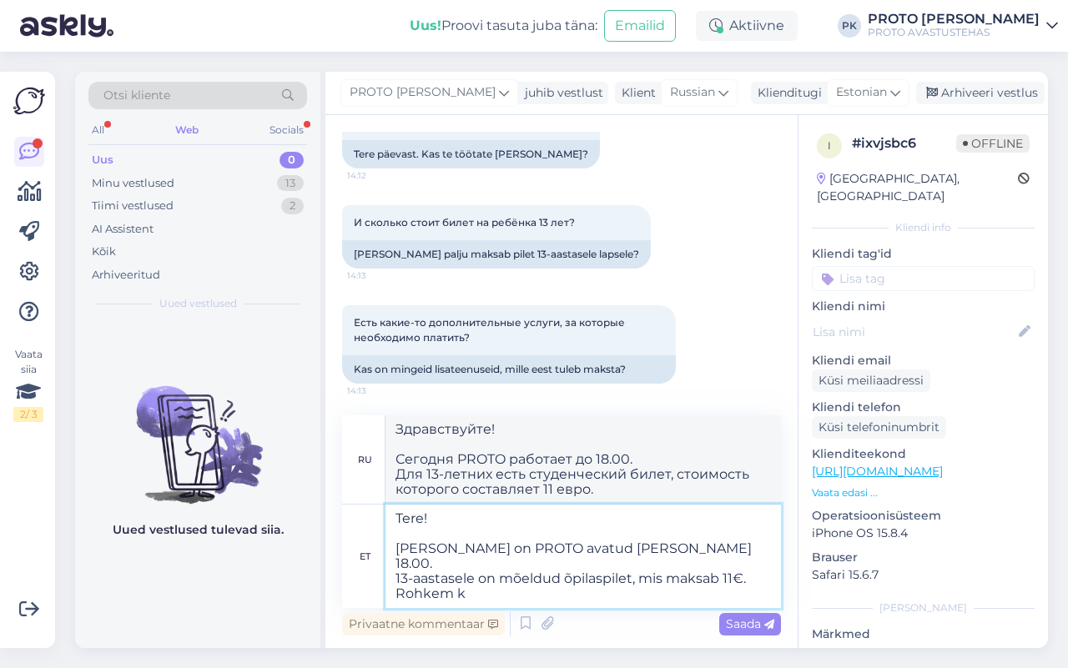
type textarea "Tere! [PERSON_NAME] on PROTO avatud [PERSON_NAME] 18.00. 13-aastasele on mõeldu…"
type textarea "Здравствуйте! Сегодня PROTO работает до 18.00. Для 13-летних есть студенческий …"
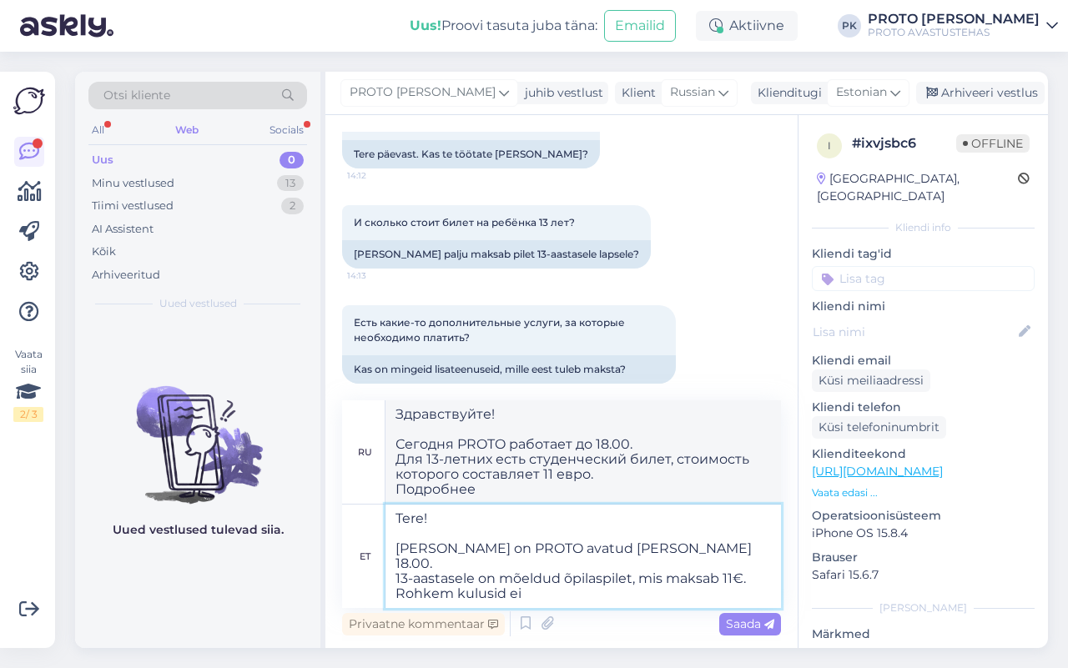
type textarea "Tere! [PERSON_NAME] on PROTO avatud [PERSON_NAME] 18.00. 13-aastasele on mõeldu…"
type textarea "Здравствуйте! Сегодня PROTO работает до 18.00. Для 13-летних есть студенческий …"
type textarea "Tere! [PERSON_NAME] on PROTO avatud [PERSON_NAME] 18.00. 13-aastasele on mõeldu…"
type textarea "Здравствуйте! Сегодня PROTO работает до 18.00. Для 13-летних есть студенческий …"
type textarea "Tere! [PERSON_NAME] on PROTO avatud [PERSON_NAME] 18.00. 13-aastasele on mõeldu…"
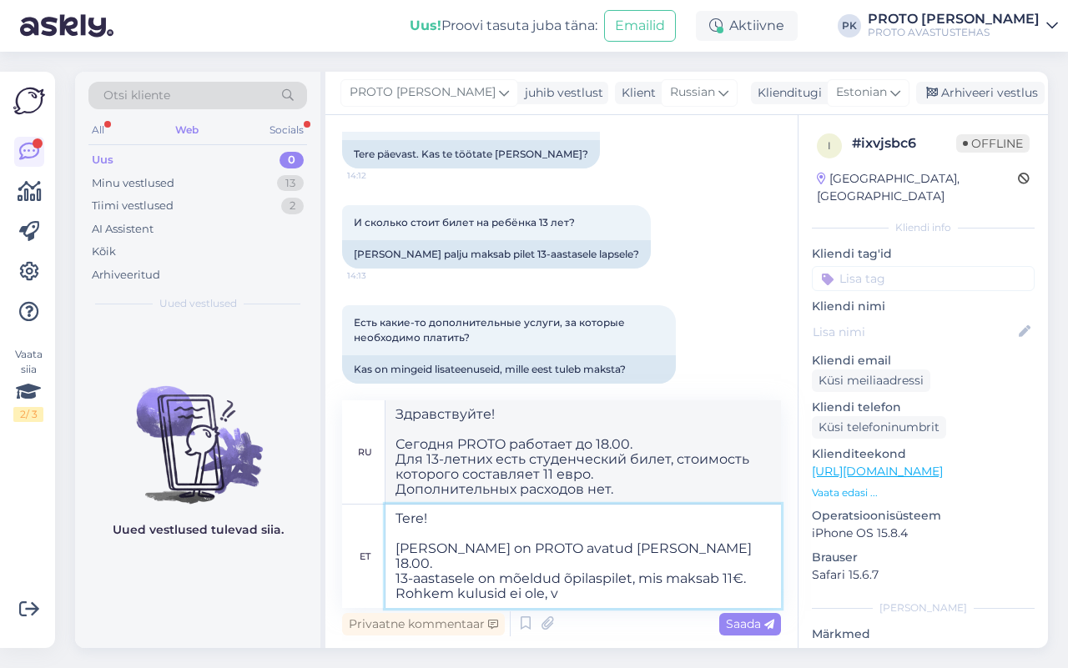
type textarea "Здравствуйте! Сегодня PROTO работает до 18.00. Для 13-летних есть студенческий …"
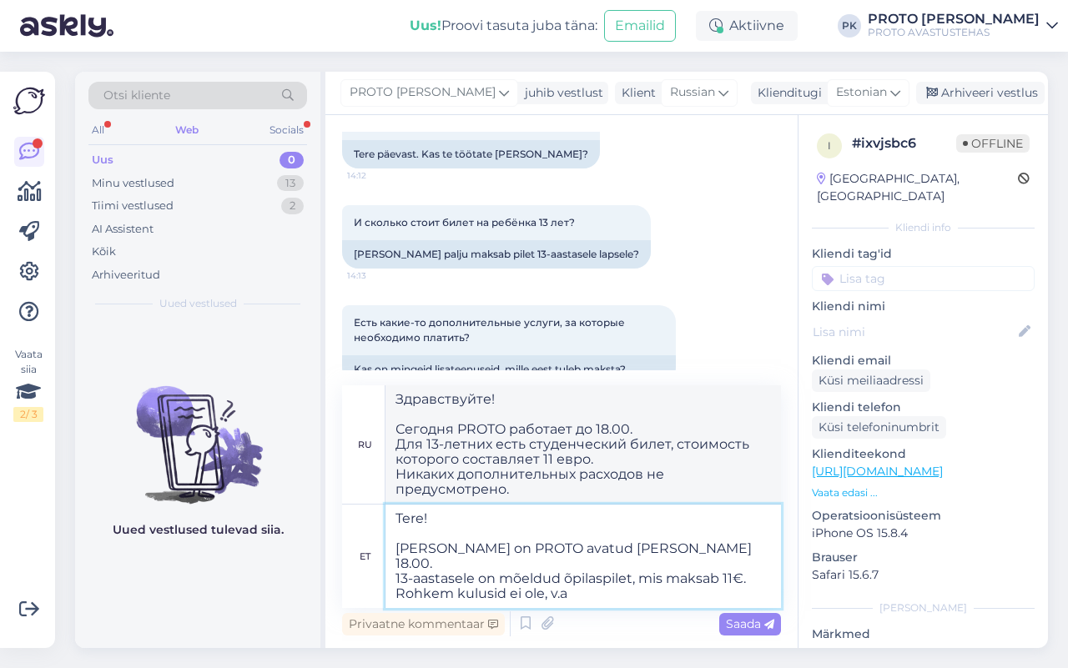
type textarea "Tere! [PERSON_NAME] on PROTO avatud [PERSON_NAME] 18.00. 13-aastasele on mõeldu…"
type textarea "Здравствуйте! Сегодня PROTO работает до 18.00. Для 13-летних есть студенческий …"
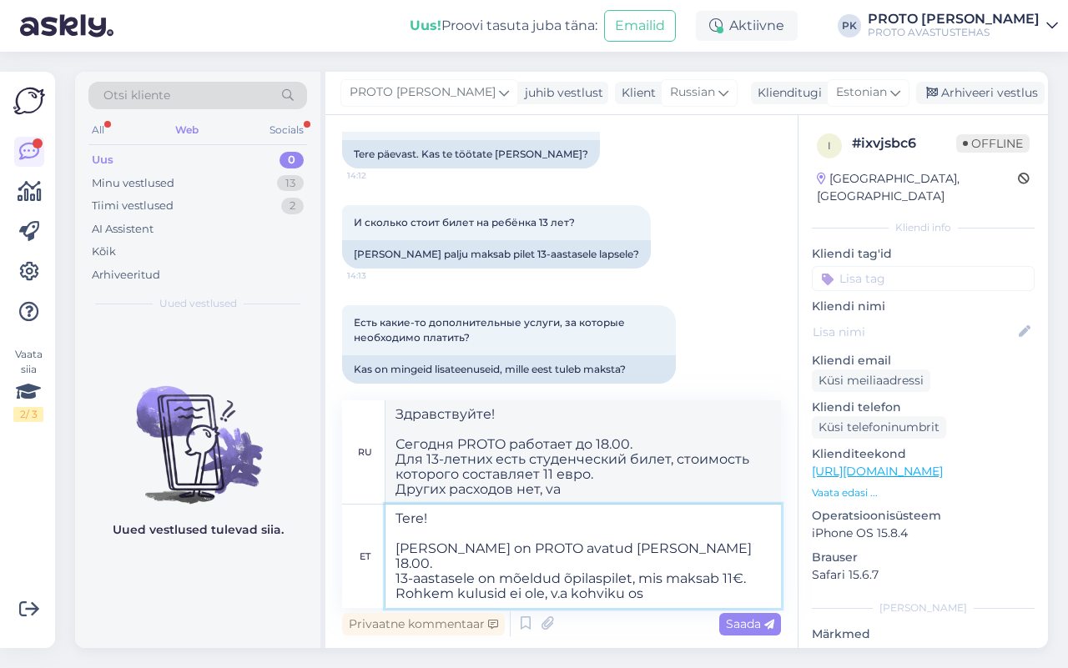
type textarea "Tere! [PERSON_NAME] on PROTO avatud [PERSON_NAME] 18.00. 13-aastasele on mõeldu…"
type textarea "Здравствуйте! Сегодня PROTO работает до 18.00. Есть студенческий билет для 13-л…"
type textarea "Tere! [PERSON_NAME] on PROTO avatud [PERSON_NAME] 18.00. 13-aastasele on mõeldu…"
type textarea "Здравствуйте! Сегодня PROTO работает до 18.00. Для 13-летних есть студенческий …"
type textarea "Tere! [PERSON_NAME] on PROTO avatud [PERSON_NAME] 18.00. 13-aastasele on mõeldu…"
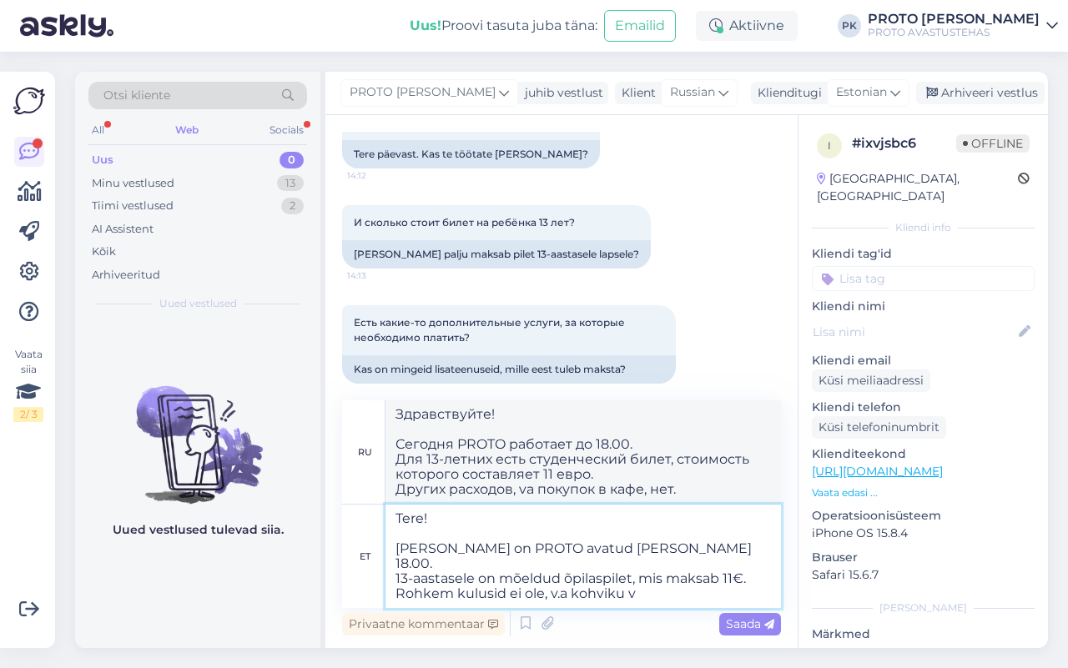
type textarea "Здравствуйте! Сегодня PROTO работает до 18.00. Есть студенческий билет для 13-л…"
type textarea "Tere! [PERSON_NAME] on PROTO avatud [PERSON_NAME] 18.00. 13-aastasele on mõeldu…"
type textarea "Здравствуйте! Сегодня PROTO работает до 18.00. Есть студенческий билет для 13-л…"
type textarea "Tere! [PERSON_NAME] on PROTO avatud [PERSON_NAME] 18.00. 13-aastasele on mõeldu…"
type textarea "Здравствуйте! Сегодня PROTO работает до 18.00. Для 13-летних есть студенческий …"
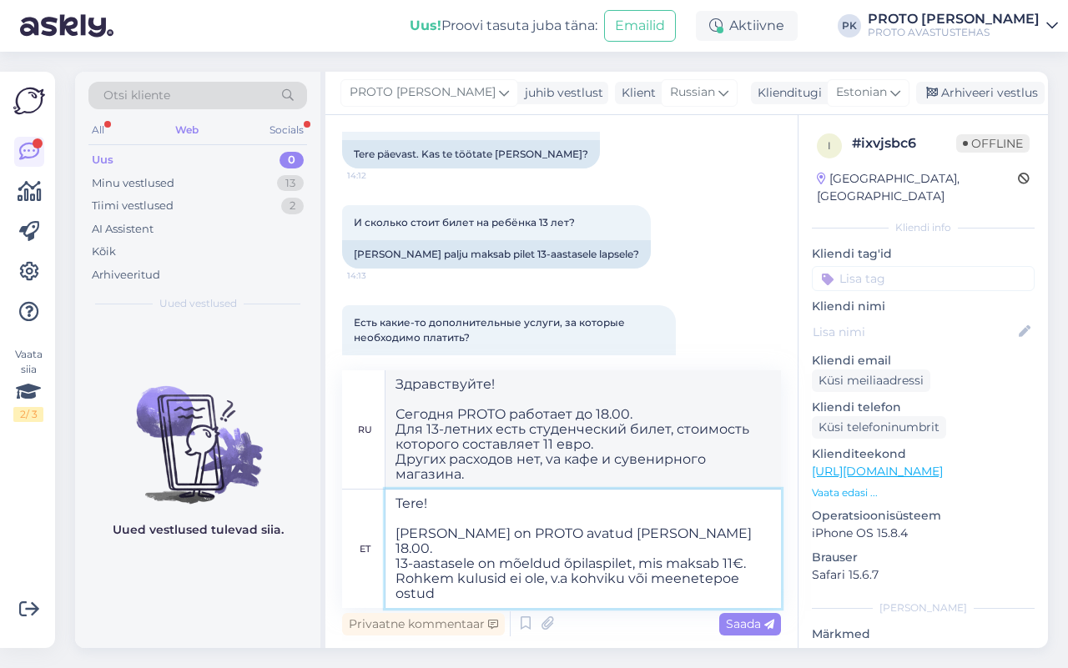
type textarea "Tere! [PERSON_NAME] on PROTO avatud [PERSON_NAME] 18.00. 13-aastasele on mõeldu…"
type textarea "Здравствуйте! Сегодня PROTO работает до 18.00. Для 13-летних действует студенче…"
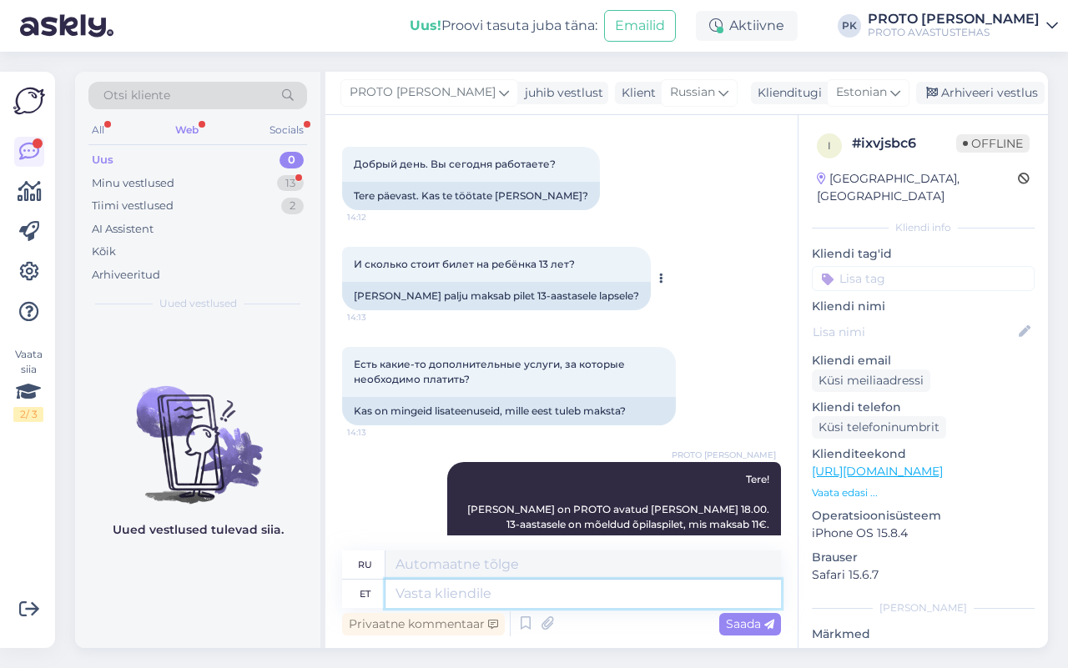
scroll to position [23, 0]
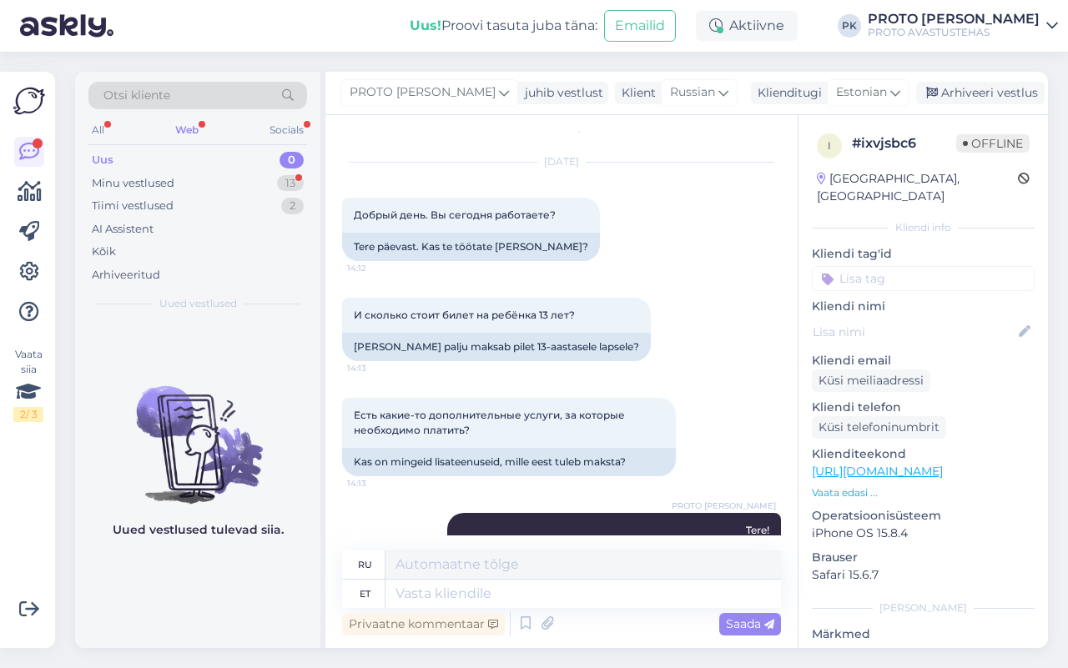
click at [96, 154] on div "Uus" at bounding box center [103, 160] width 22 height 17
click at [184, 127] on div "Web" at bounding box center [187, 130] width 30 height 22
click at [102, 181] on div "Minu vestlused" at bounding box center [133, 183] width 83 height 17
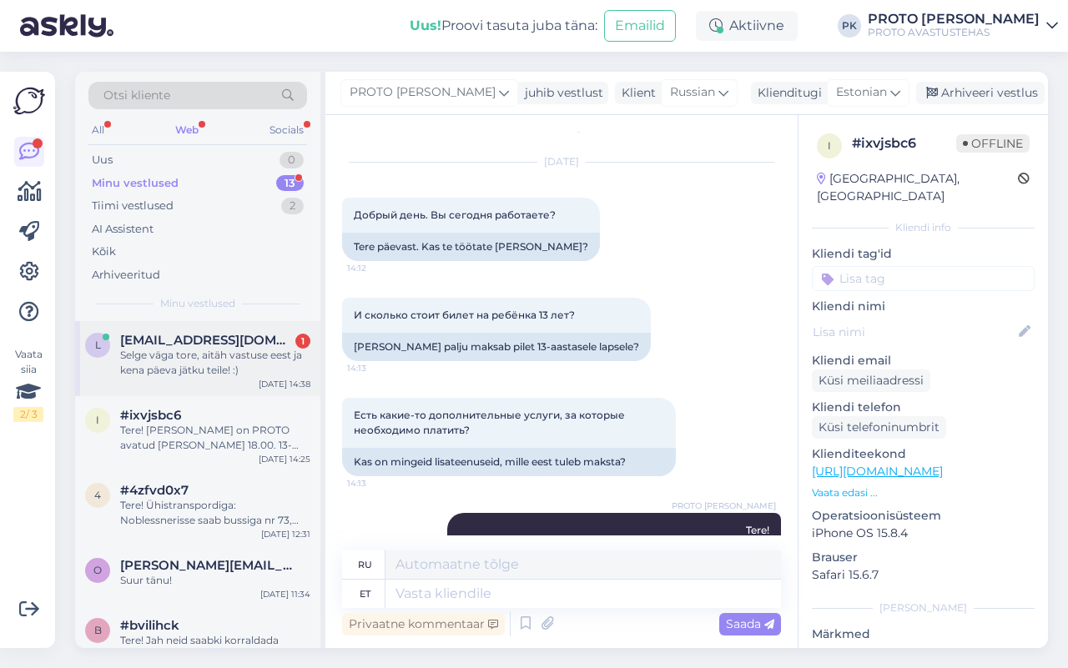
click at [202, 335] on span "[EMAIL_ADDRESS][DOMAIN_NAME]" at bounding box center [207, 340] width 174 height 15
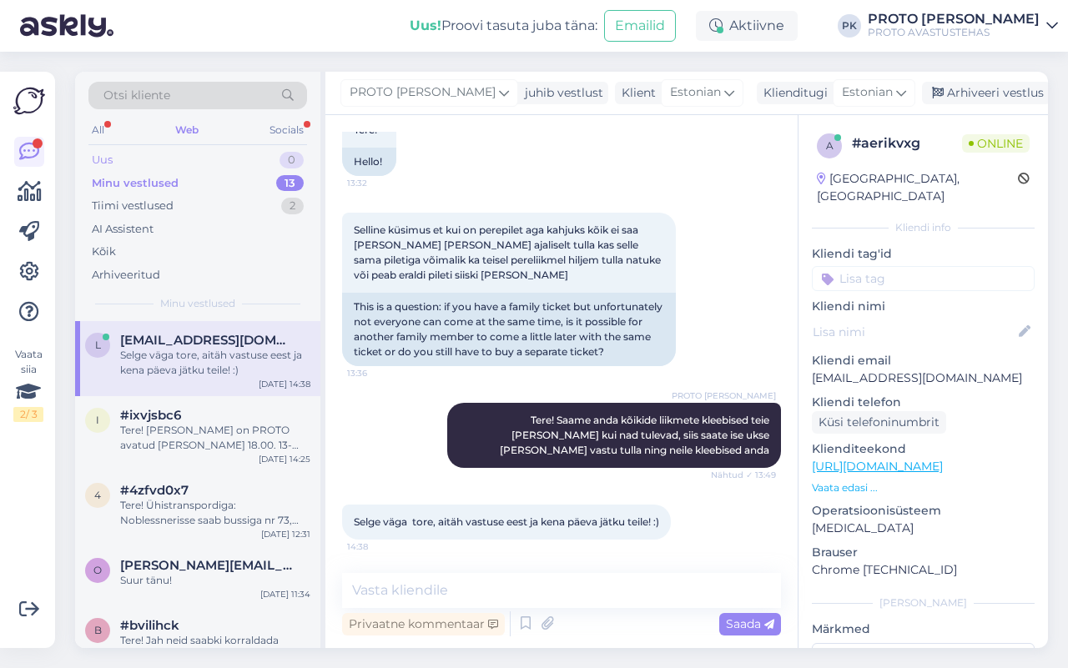
click at [100, 151] on div "Uus 0" at bounding box center [197, 160] width 219 height 23
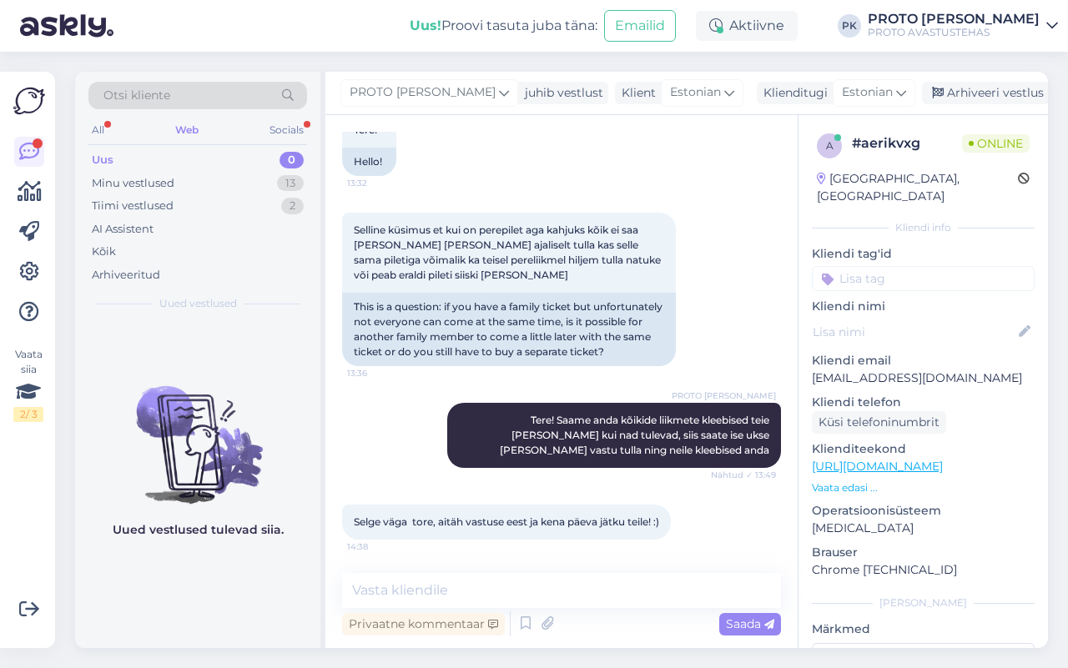
click at [201, 129] on div "Web" at bounding box center [187, 130] width 30 height 22
